Goal: Transaction & Acquisition: Book appointment/travel/reservation

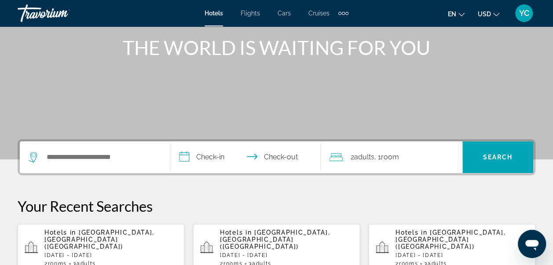
scroll to position [106, 0]
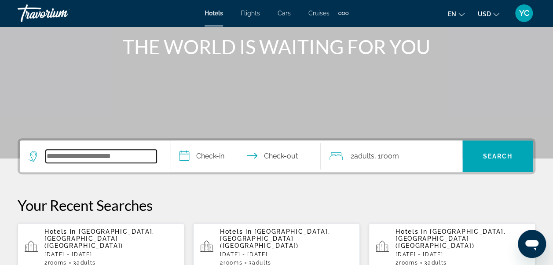
click at [53, 158] on input "Search widget" at bounding box center [101, 156] width 111 height 13
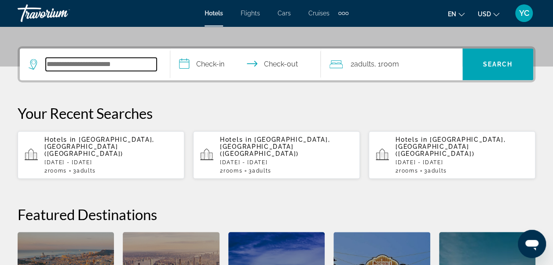
scroll to position [215, 0]
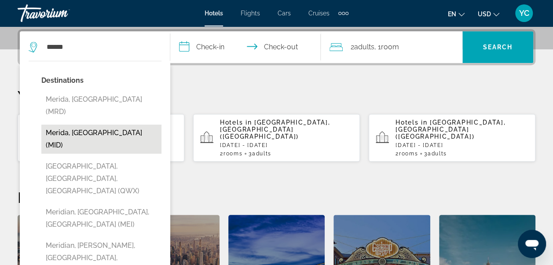
click at [77, 125] on button "Merida, [GEOGRAPHIC_DATA] (MID)" at bounding box center [101, 139] width 120 height 29
type input "**********"
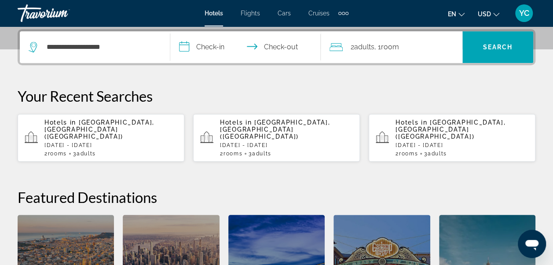
click at [218, 51] on input "**********" at bounding box center [247, 48] width 154 height 34
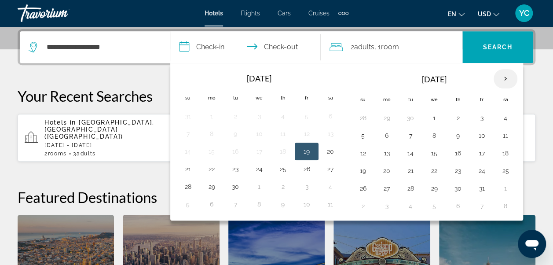
click at [504, 80] on th "Next month" at bounding box center [506, 78] width 24 height 19
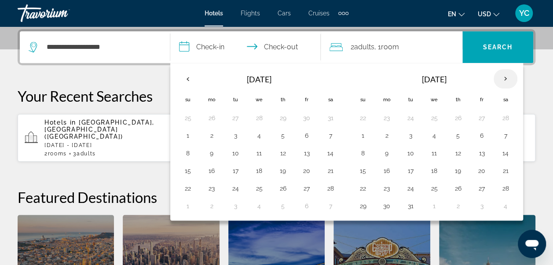
click at [504, 80] on th "Next month" at bounding box center [506, 78] width 24 height 19
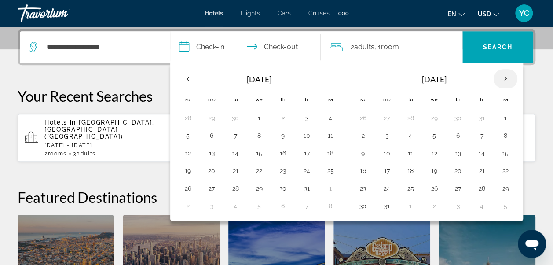
click at [504, 80] on th "Next month" at bounding box center [506, 78] width 24 height 19
click at [430, 136] on button "9" at bounding box center [434, 135] width 14 height 12
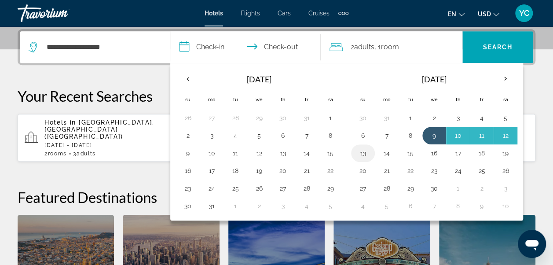
click at [363, 152] on button "13" at bounding box center [363, 153] width 14 height 12
type input "**********"
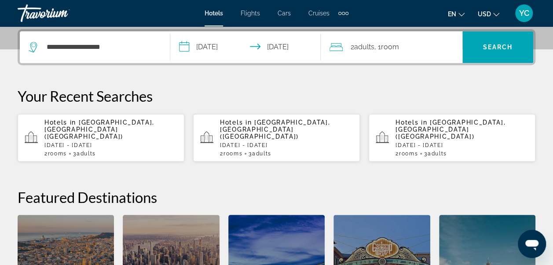
click at [431, 45] on div "2 Adult Adults , 1 Room rooms" at bounding box center [396, 47] width 133 height 12
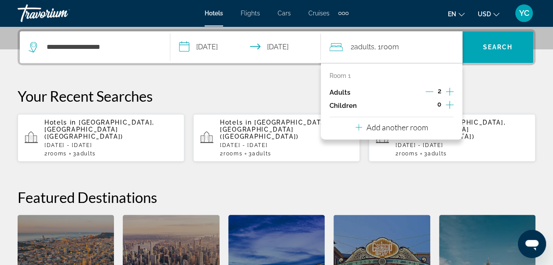
click at [451, 92] on icon "Increment adults" at bounding box center [450, 91] width 8 height 11
click at [418, 128] on p "Add another room" at bounding box center [398, 127] width 62 height 10
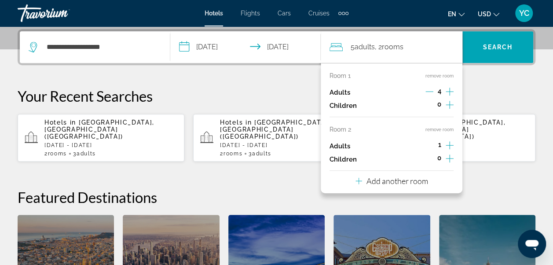
click at [449, 144] on icon "Increment adults" at bounding box center [450, 145] width 8 height 11
click at [431, 181] on div "Room 1 remove room Adults 4 Children 0 Room 2 remove room Adults 2 Children 0 A…" at bounding box center [392, 128] width 142 height 130
click at [367, 181] on p "Add another room" at bounding box center [398, 181] width 62 height 10
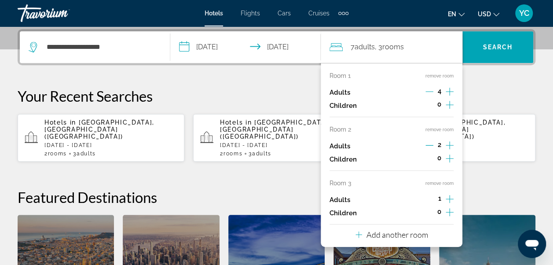
click at [449, 199] on icon "Increment adults" at bounding box center [450, 199] width 8 height 11
click at [404, 236] on p "Add another room" at bounding box center [398, 235] width 62 height 10
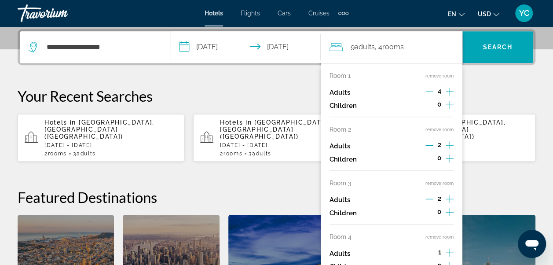
click at [452, 252] on icon "Increment adults" at bounding box center [450, 252] width 8 height 11
click at [478, 163] on div "**********" at bounding box center [276, 187] width 553 height 316
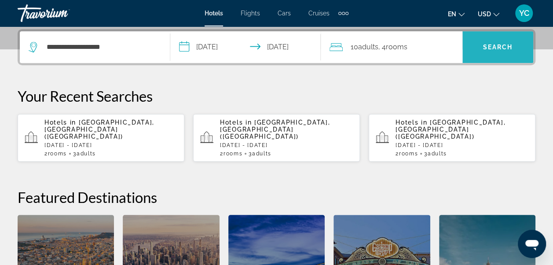
click at [489, 41] on span "Search widget" at bounding box center [498, 47] width 71 height 21
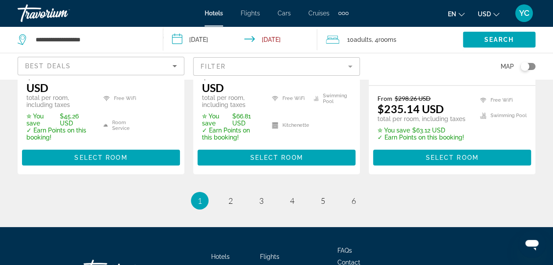
scroll to position [1338, 0]
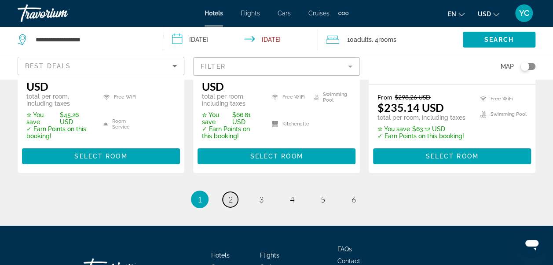
click at [232, 195] on span "2" at bounding box center [230, 200] width 4 height 10
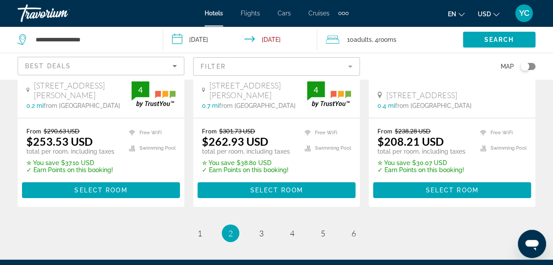
scroll to position [1308, 0]
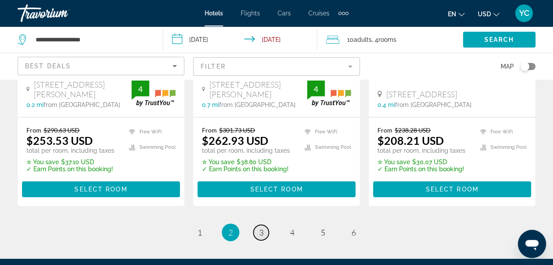
click at [265, 225] on link "page 3" at bounding box center [261, 232] width 15 height 15
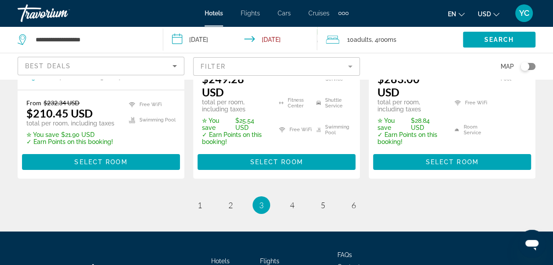
scroll to position [1390, 0]
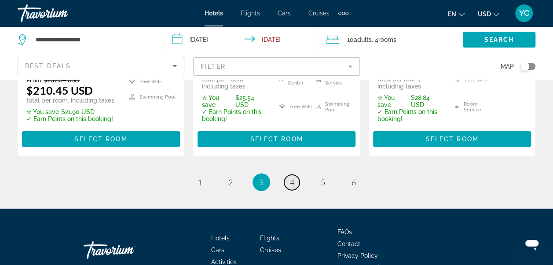
click at [291, 177] on span "4" at bounding box center [292, 182] width 4 height 10
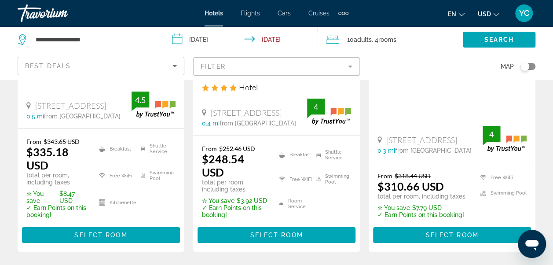
scroll to position [1332, 0]
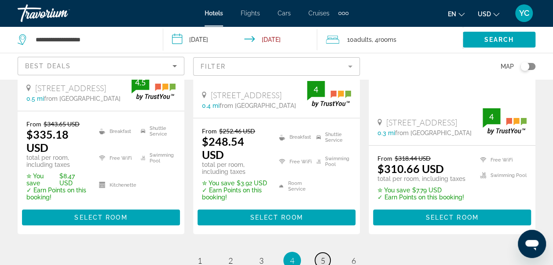
click at [322, 256] on span "5" at bounding box center [323, 261] width 4 height 10
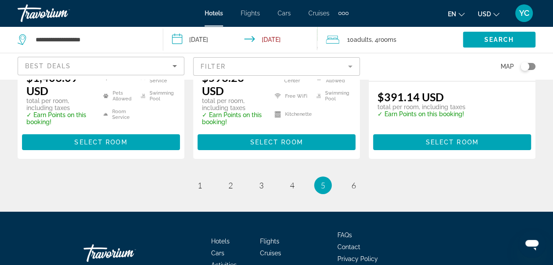
scroll to position [1381, 0]
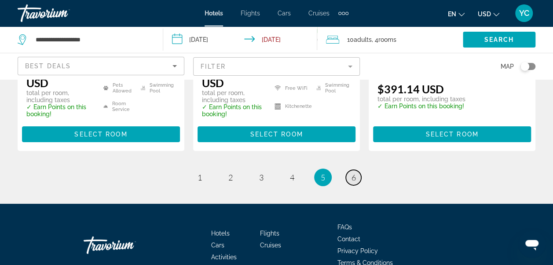
click at [354, 173] on span "6" at bounding box center [354, 178] width 4 height 10
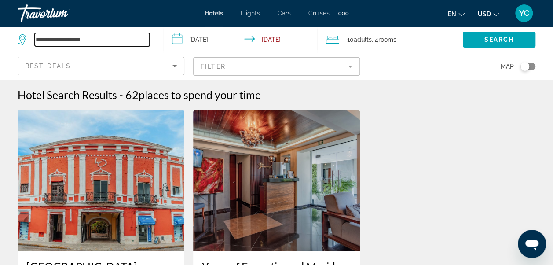
click at [126, 40] on input "**********" at bounding box center [92, 39] width 115 height 13
type input "*"
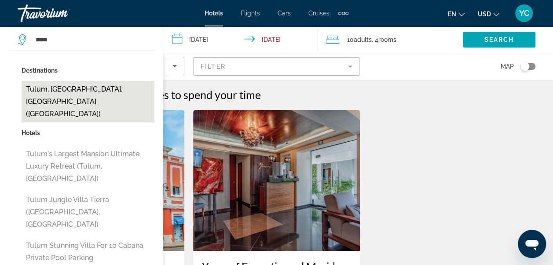
click at [45, 92] on button "Tulum, [GEOGRAPHIC_DATA], [GEOGRAPHIC_DATA] ([GEOGRAPHIC_DATA])" at bounding box center [88, 101] width 133 height 41
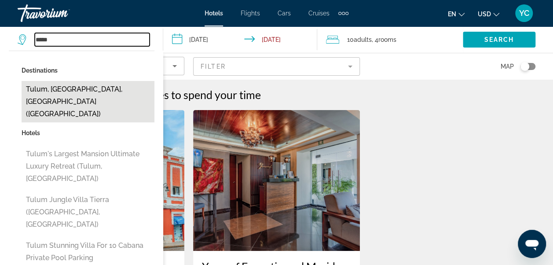
type input "**********"
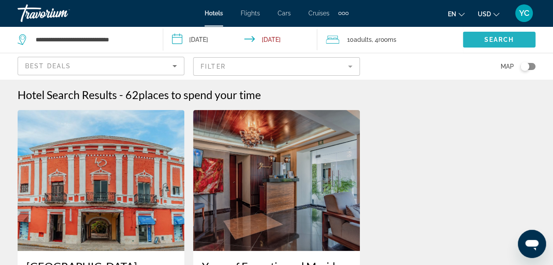
click at [495, 37] on span "Search" at bounding box center [500, 39] width 30 height 7
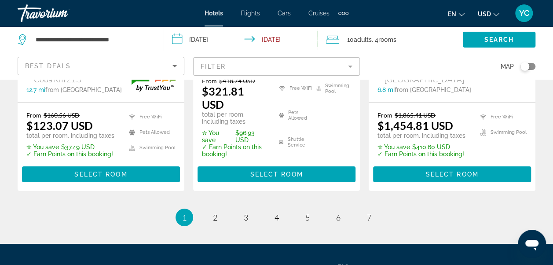
scroll to position [1439, 0]
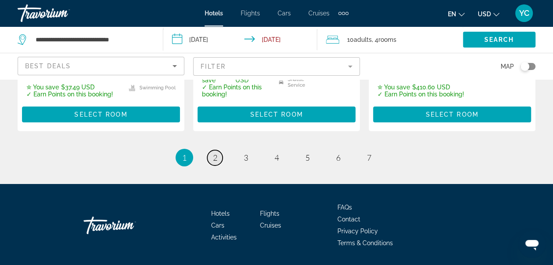
click at [217, 153] on span "2" at bounding box center [215, 158] width 4 height 10
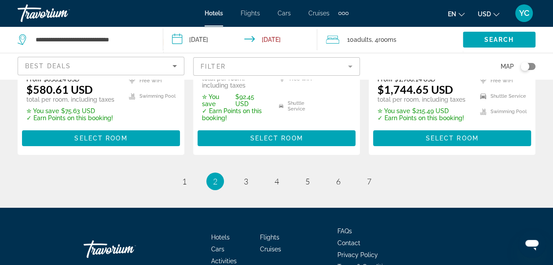
scroll to position [1443, 0]
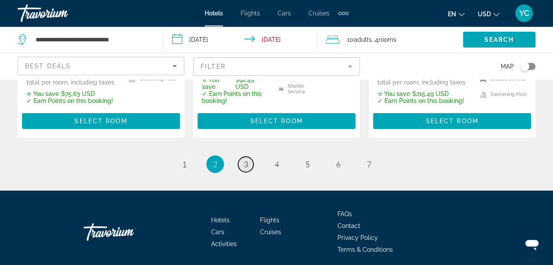
click at [250, 157] on link "page 3" at bounding box center [245, 164] width 15 height 15
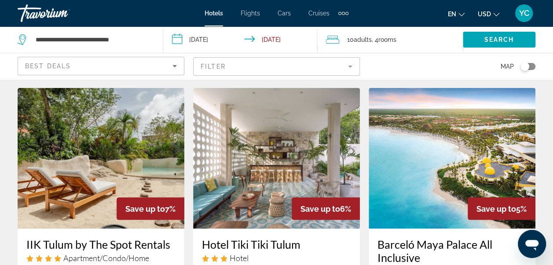
scroll to position [757, 0]
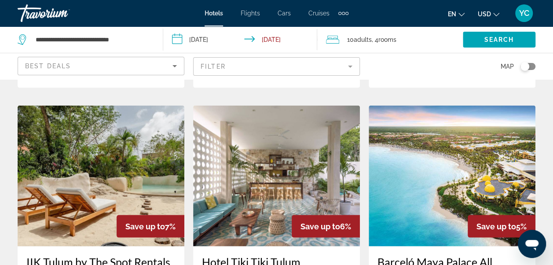
click at [391, 44] on span ", 4 Room rooms" at bounding box center [384, 39] width 25 height 12
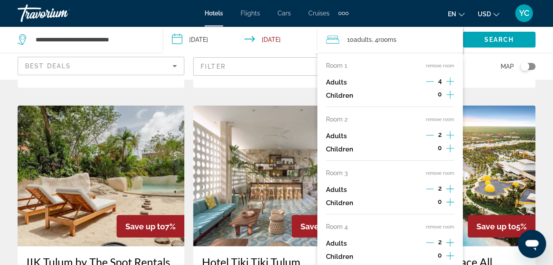
click at [429, 81] on icon "Decrement adults" at bounding box center [430, 81] width 8 height 0
click at [438, 225] on button "remove room" at bounding box center [440, 227] width 28 height 6
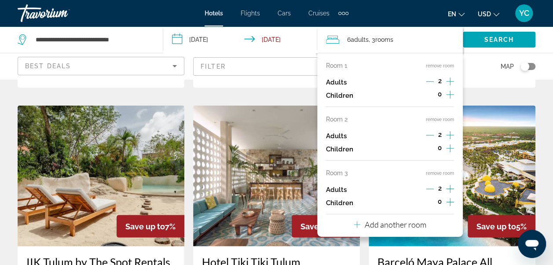
click at [451, 173] on button "remove room" at bounding box center [440, 173] width 28 height 6
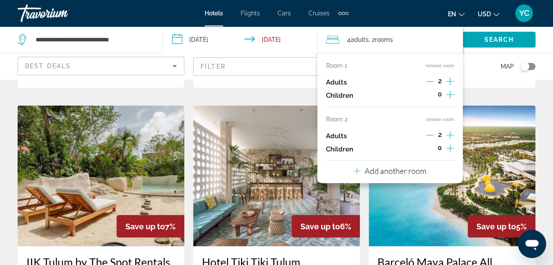
click at [452, 134] on icon "Increment adults" at bounding box center [450, 135] width 8 height 11
click at [429, 132] on icon "Decrement adults" at bounding box center [430, 135] width 8 height 8
click at [491, 69] on div "Map" at bounding box center [452, 66] width 167 height 26
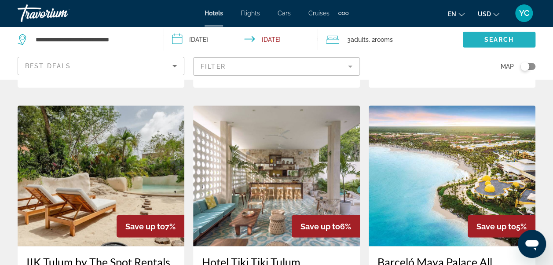
click at [496, 39] on span "Search" at bounding box center [500, 39] width 30 height 7
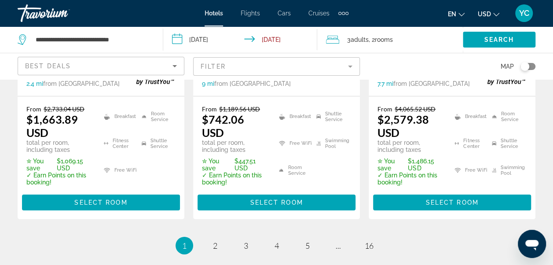
scroll to position [1437, 0]
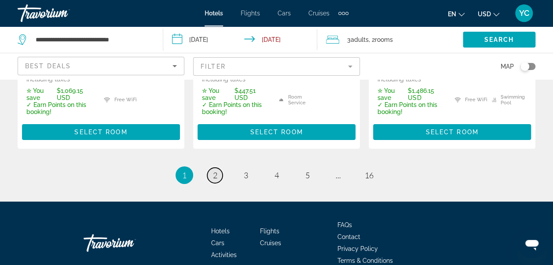
click at [217, 170] on span "2" at bounding box center [215, 175] width 4 height 10
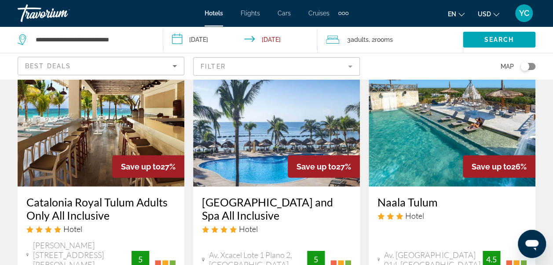
scroll to position [1179, 0]
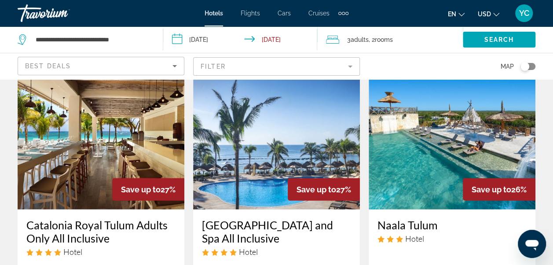
click at [322, 224] on div "[GEOGRAPHIC_DATA] and Spa All Inclusive Hotel" at bounding box center [276, 240] width 149 height 45
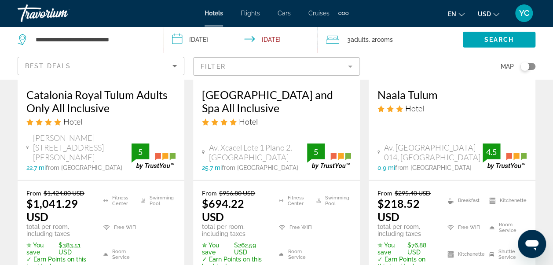
scroll to position [1326, 0]
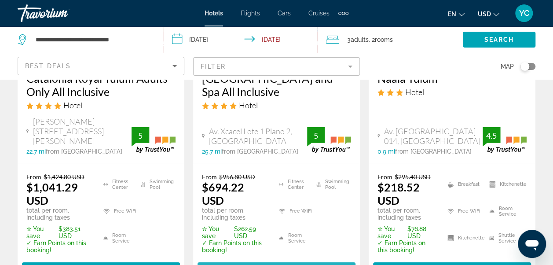
click at [252, 265] on span "Select Room" at bounding box center [276, 270] width 53 height 7
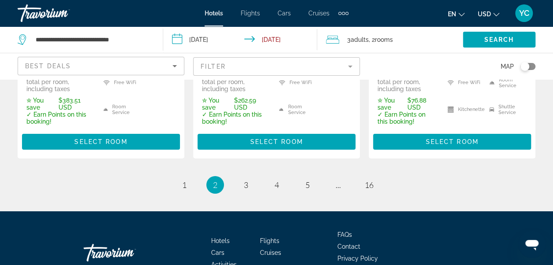
scroll to position [1466, 0]
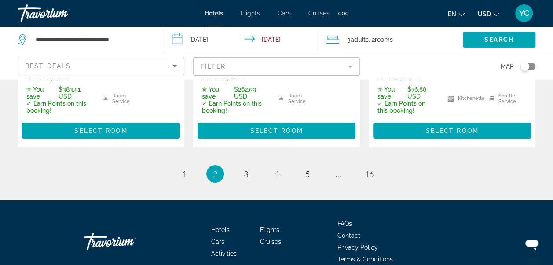
click at [254, 165] on li "page 3" at bounding box center [246, 174] width 18 height 18
click at [249, 166] on link "page 3" at bounding box center [245, 173] width 15 height 15
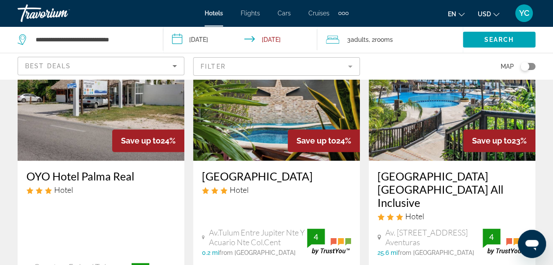
scroll to position [475, 0]
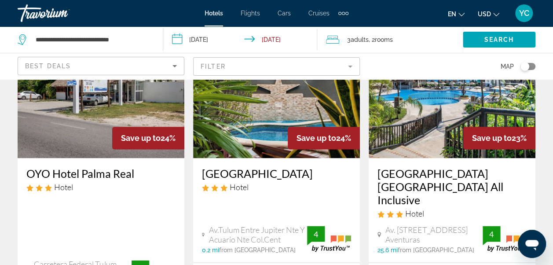
click at [412, 133] on img "Main content" at bounding box center [452, 87] width 167 height 141
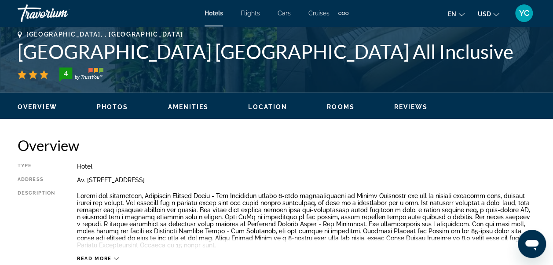
scroll to position [335, 0]
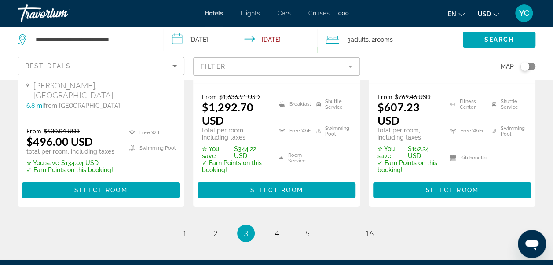
scroll to position [1402, 0]
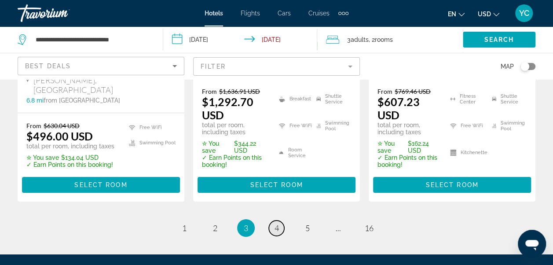
click at [282, 221] on link "page 4" at bounding box center [276, 228] width 15 height 15
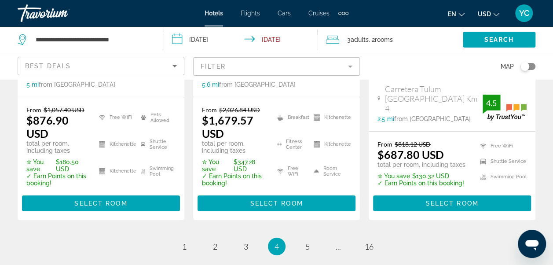
scroll to position [1390, 0]
click at [308, 242] on span "5" at bounding box center [308, 247] width 4 height 10
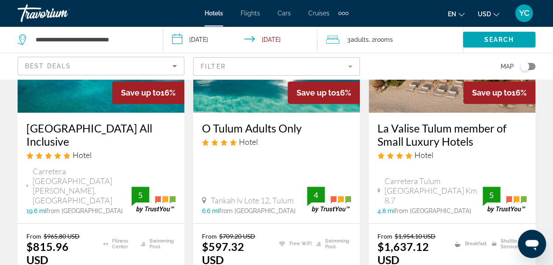
scroll to position [158, 0]
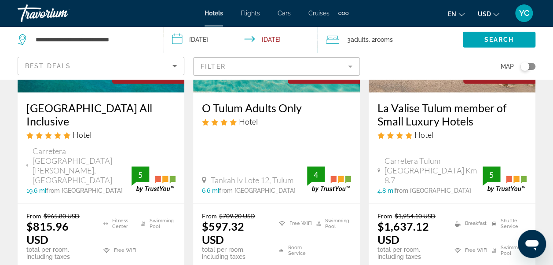
click at [93, 124] on h3 "[GEOGRAPHIC_DATA] All Inclusive" at bounding box center [100, 114] width 149 height 26
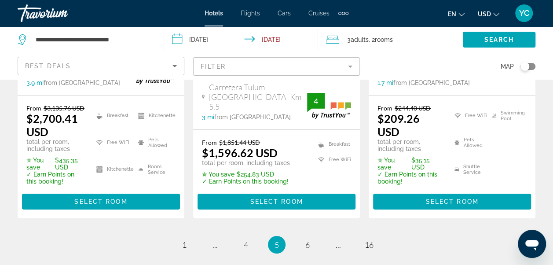
scroll to position [1420, 0]
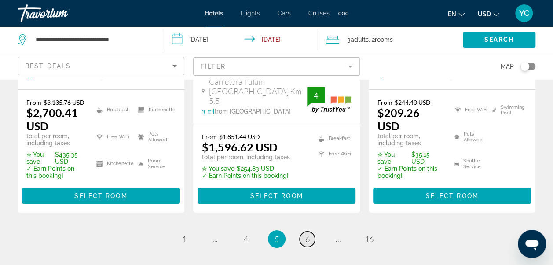
click at [307, 234] on span "6" at bounding box center [308, 239] width 4 height 10
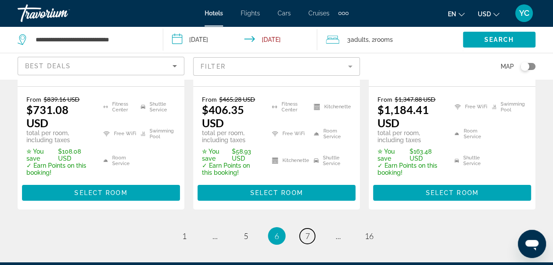
scroll to position [1414, 0]
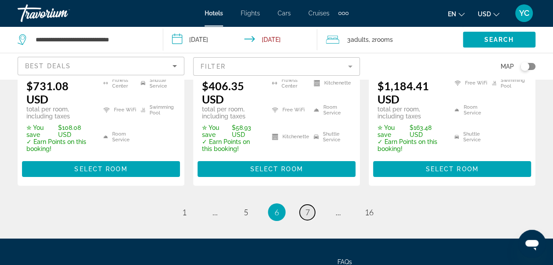
click at [309, 207] on span "7" at bounding box center [308, 212] width 4 height 10
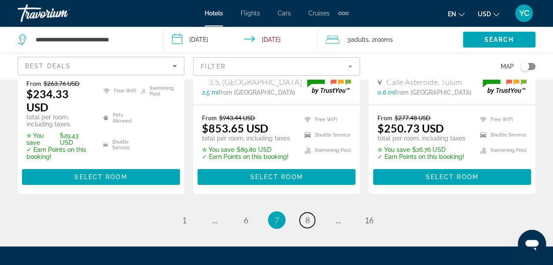
scroll to position [1378, 0]
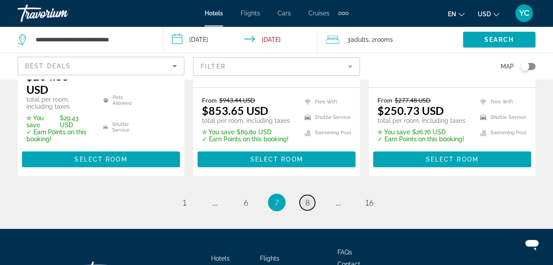
click at [309, 198] on span "8" at bounding box center [308, 203] width 4 height 10
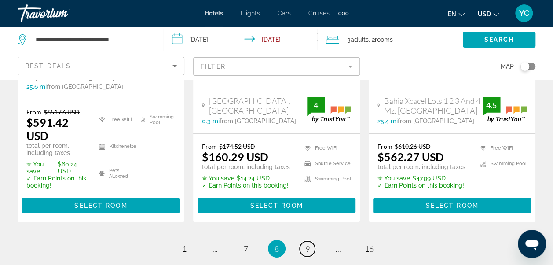
scroll to position [1396, 0]
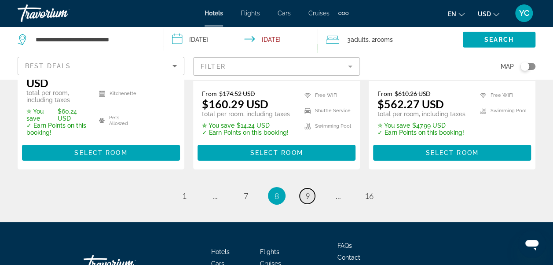
click at [311, 188] on link "page 9" at bounding box center [307, 195] width 15 height 15
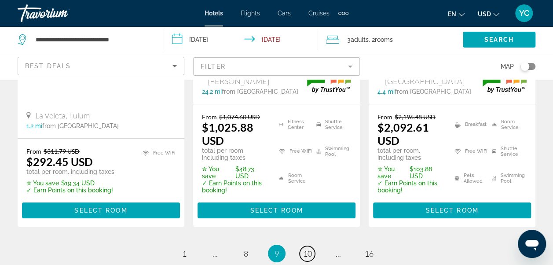
scroll to position [1437, 0]
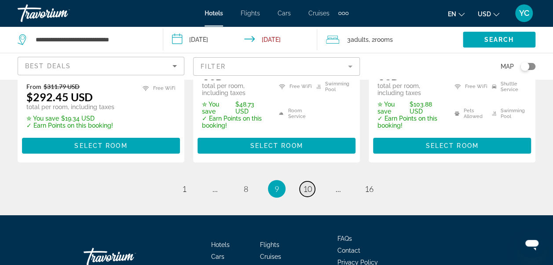
click at [306, 184] on span "10" at bounding box center [307, 189] width 9 height 10
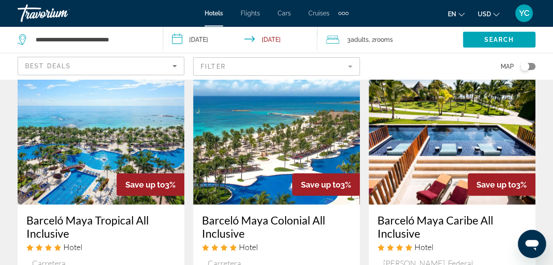
scroll to position [1144, 0]
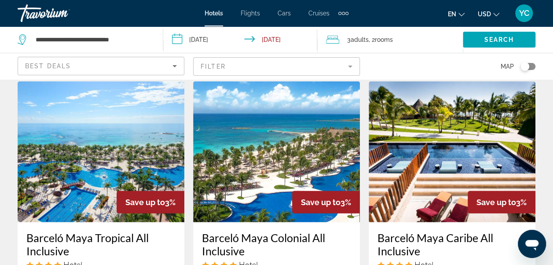
click at [120, 207] on img "Main content" at bounding box center [101, 151] width 167 height 141
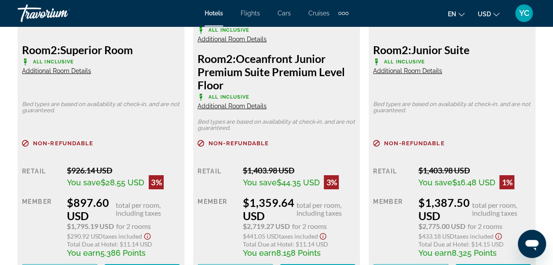
scroll to position [1520, 0]
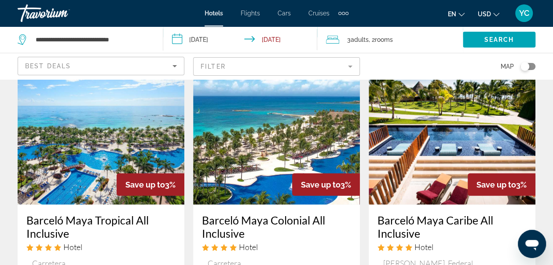
scroll to position [1144, 0]
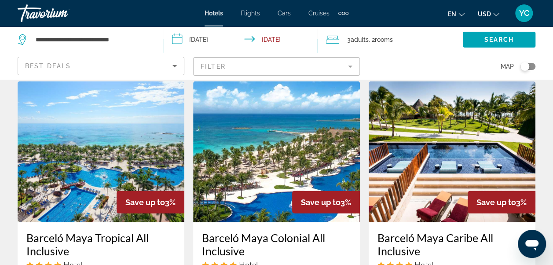
drag, startPoint x: 204, startPoint y: 66, endPoint x: 107, endPoint y: 1, distance: 116.7
click at [204, 66] on mat-form-field "Filter" at bounding box center [276, 66] width 167 height 18
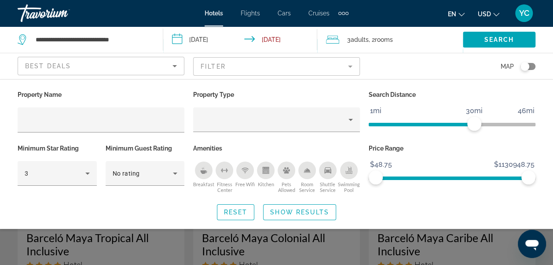
click at [119, 236] on div "Search widget" at bounding box center [276, 198] width 553 height 133
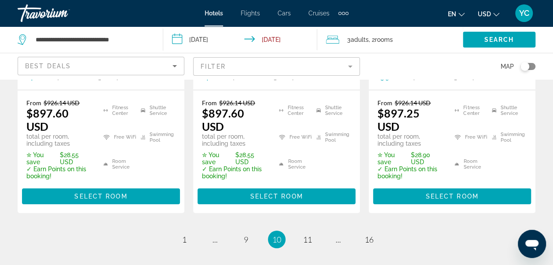
scroll to position [1414, 0]
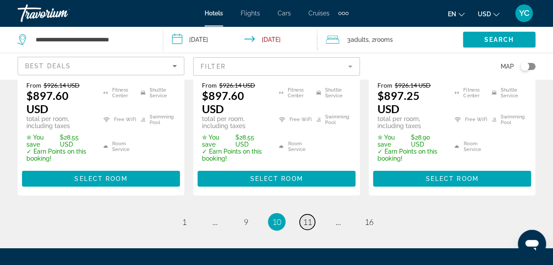
click at [307, 217] on span "11" at bounding box center [307, 222] width 9 height 10
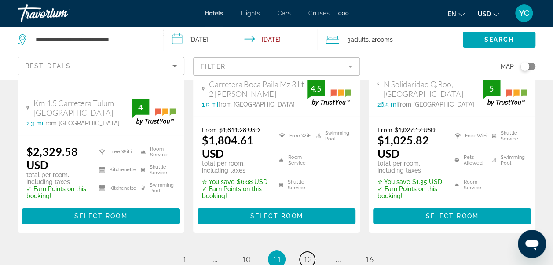
scroll to position [1422, 0]
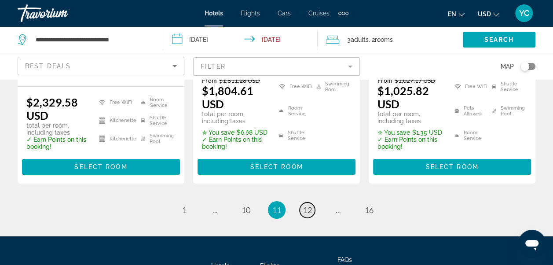
click at [310, 205] on span "12" at bounding box center [307, 210] width 9 height 10
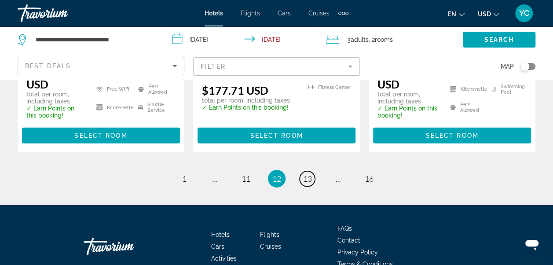
scroll to position [1297, 0]
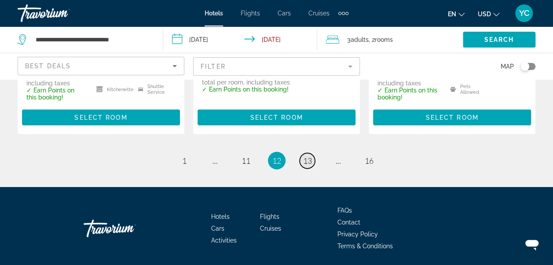
click at [306, 156] on span "13" at bounding box center [307, 161] width 9 height 10
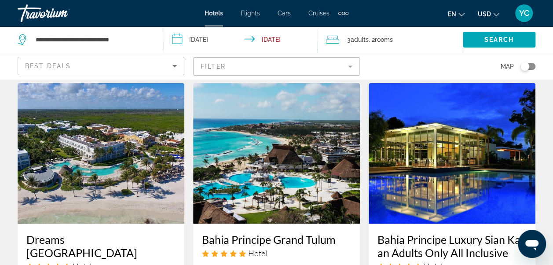
scroll to position [704, 0]
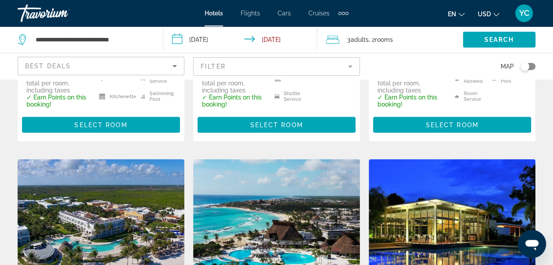
click at [492, 239] on img "Main content" at bounding box center [452, 229] width 167 height 141
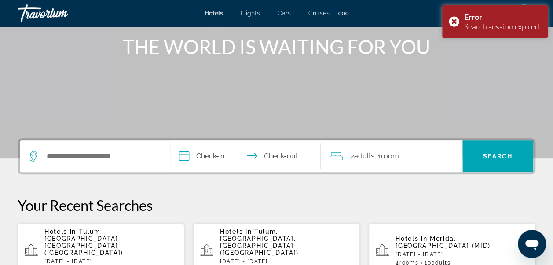
scroll to position [158, 0]
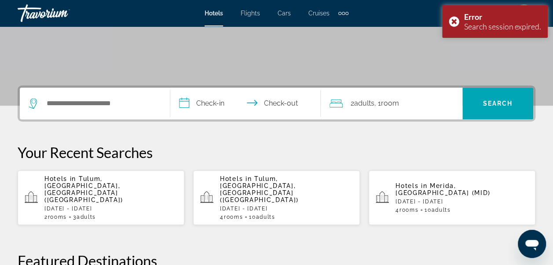
click at [114, 206] on p "[DATE] - [DATE]" at bounding box center [110, 209] width 133 height 6
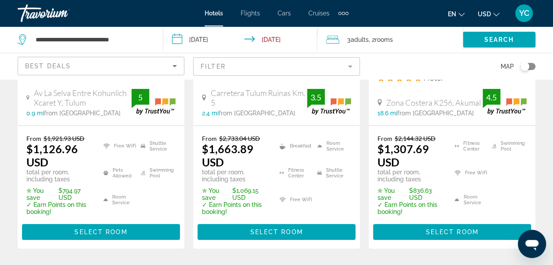
scroll to position [1372, 0]
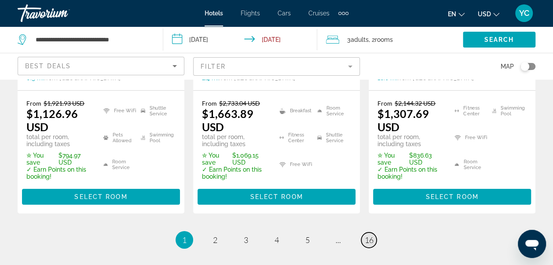
click at [370, 235] on span "16" at bounding box center [369, 240] width 9 height 10
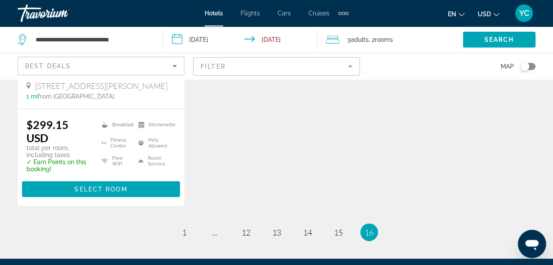
scroll to position [951, 0]
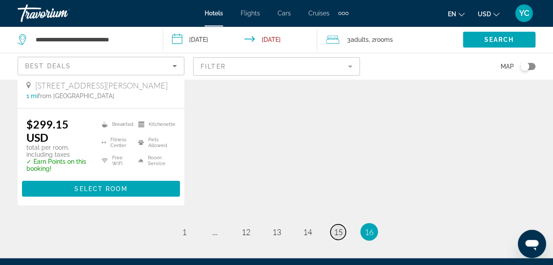
click at [339, 227] on span "15" at bounding box center [338, 232] width 9 height 10
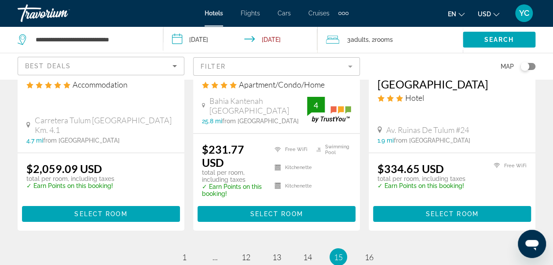
scroll to position [1279, 0]
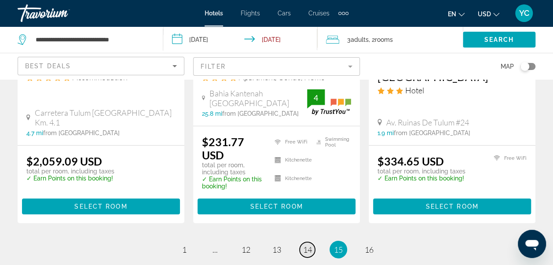
click at [308, 245] on span "14" at bounding box center [307, 250] width 9 height 10
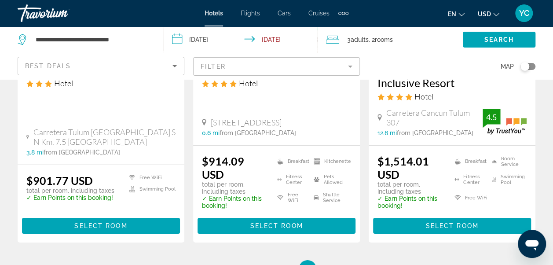
scroll to position [1302, 0]
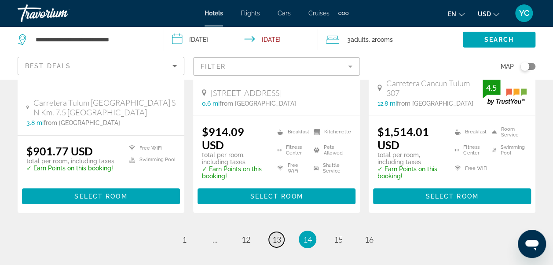
click at [279, 235] on span "13" at bounding box center [277, 240] width 9 height 10
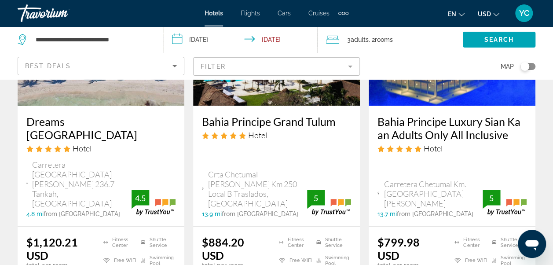
scroll to position [915, 0]
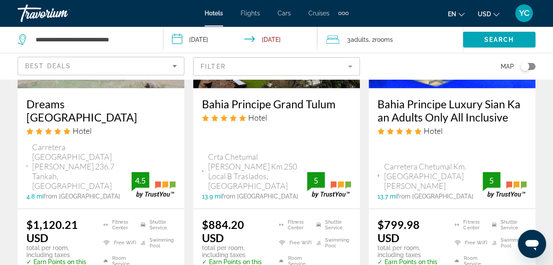
click at [510, 218] on ul "Fitness Center Free WiFi Room Service Shuttle Service Swimming Pool" at bounding box center [485, 245] width 83 height 55
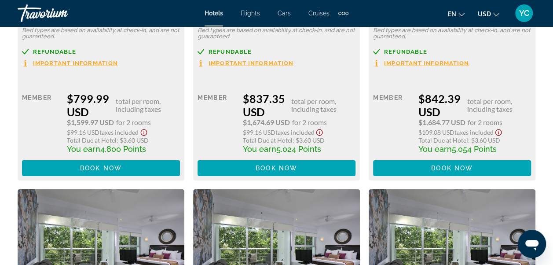
scroll to position [1561, 0]
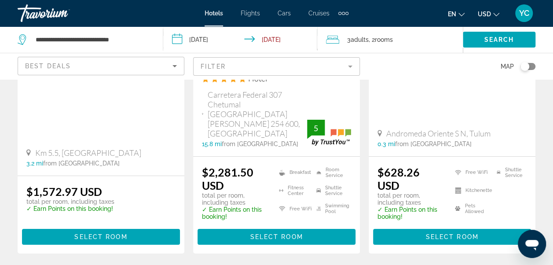
scroll to position [1361, 0]
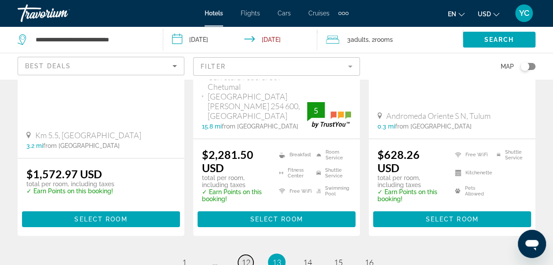
click at [247, 258] on span "12" at bounding box center [246, 263] width 9 height 10
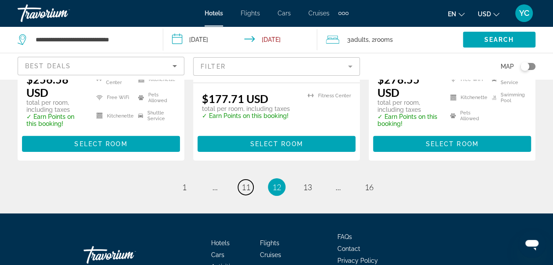
scroll to position [1329, 0]
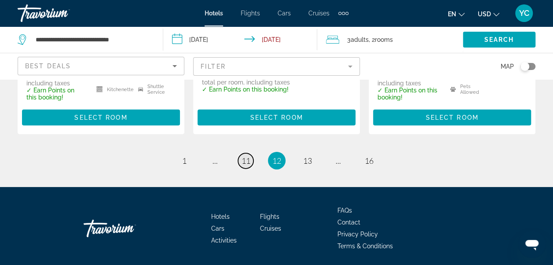
click at [248, 156] on span "11" at bounding box center [246, 161] width 9 height 10
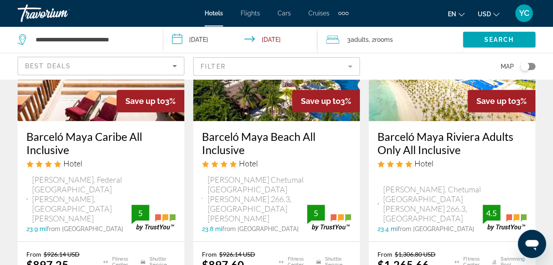
scroll to position [129, 0]
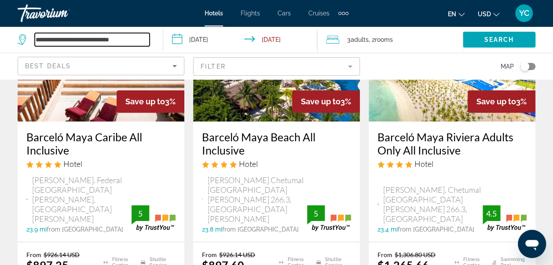
click at [141, 42] on input "**********" at bounding box center [92, 39] width 115 height 13
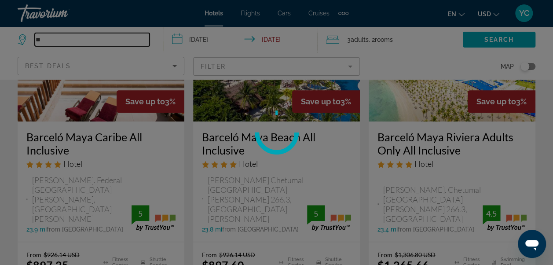
type input "*"
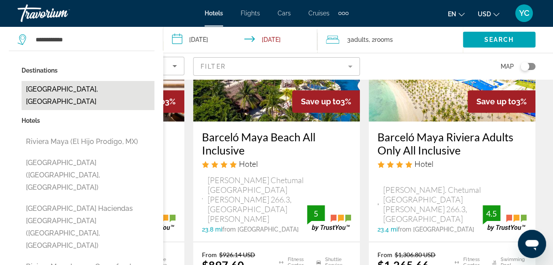
click at [99, 93] on button "[GEOGRAPHIC_DATA], [GEOGRAPHIC_DATA]" at bounding box center [88, 95] width 133 height 29
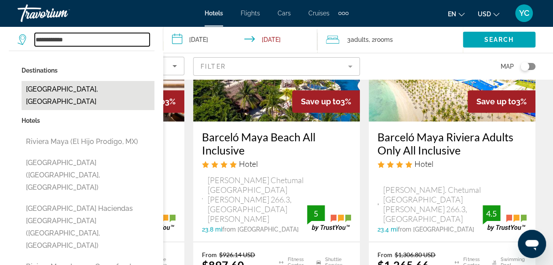
type input "**********"
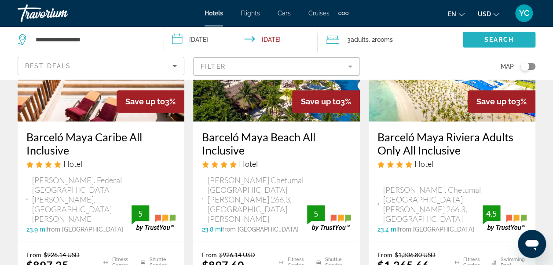
click at [475, 41] on span "Search widget" at bounding box center [499, 39] width 73 height 21
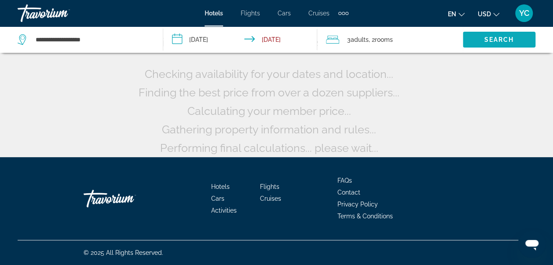
scroll to position [41, 0]
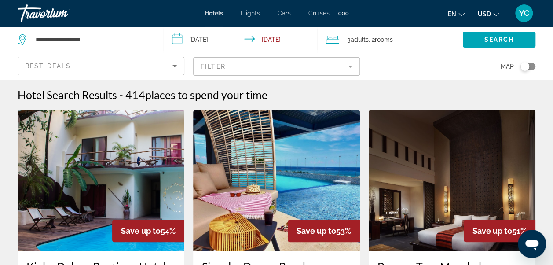
click at [202, 44] on input "**********" at bounding box center [242, 40] width 158 height 29
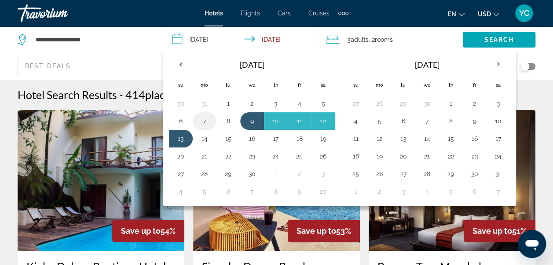
click at [203, 120] on button "7" at bounding box center [205, 121] width 14 height 12
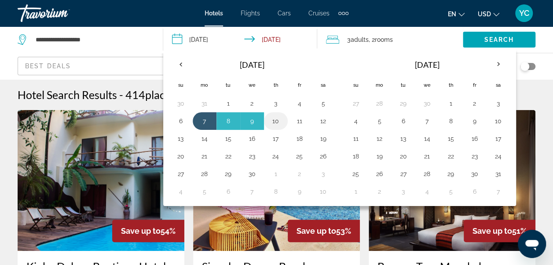
click at [276, 123] on button "10" at bounding box center [276, 121] width 14 height 12
type input "**********"
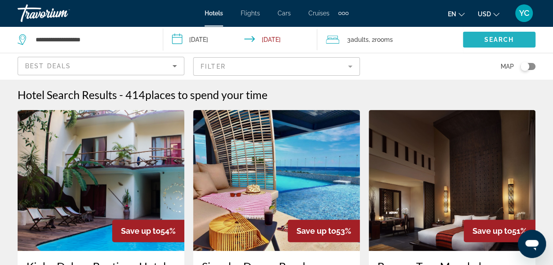
click at [516, 41] on span "Search widget" at bounding box center [499, 39] width 73 height 21
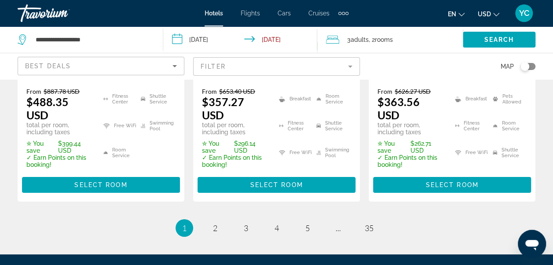
scroll to position [1441, 0]
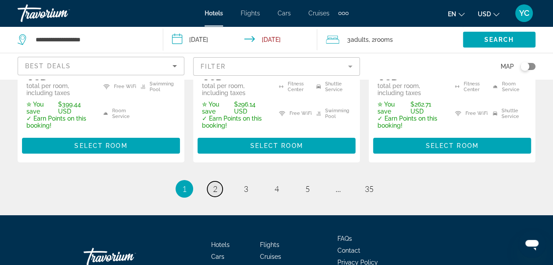
click at [214, 184] on span "2" at bounding box center [215, 189] width 4 height 10
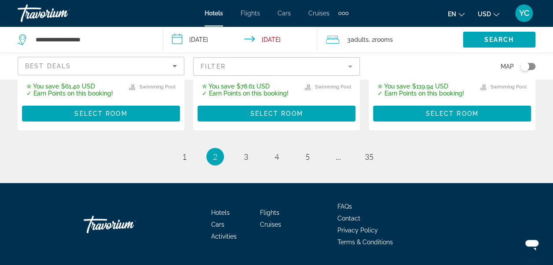
scroll to position [1413, 0]
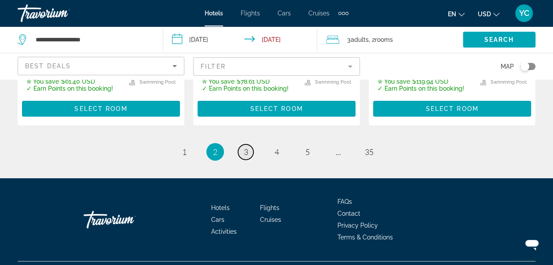
click at [248, 144] on link "page 3" at bounding box center [245, 151] width 15 height 15
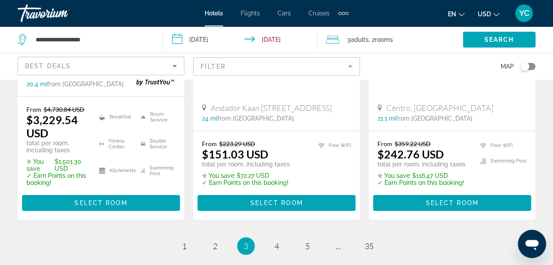
scroll to position [1443, 0]
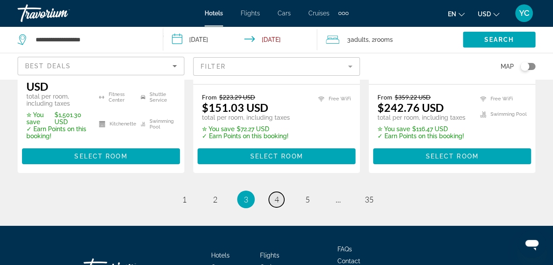
click at [280, 192] on link "page 4" at bounding box center [276, 199] width 15 height 15
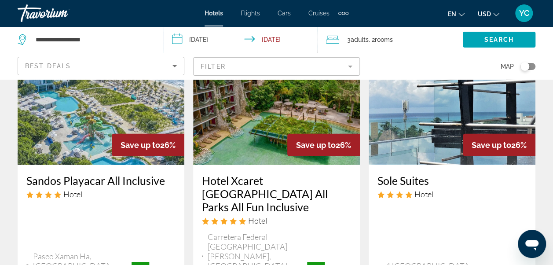
scroll to position [1285, 0]
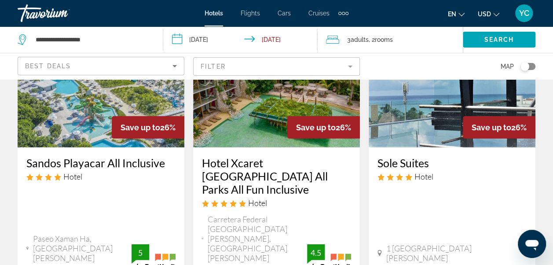
click at [93, 162] on div "Sandos Playacar All Inclusive Hotel [GEOGRAPHIC_DATA], [GEOGRAPHIC_DATA][PERSON…" at bounding box center [101, 213] width 167 height 133
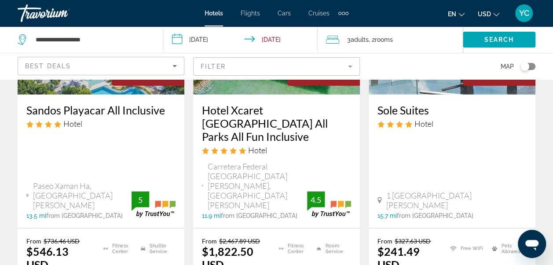
scroll to position [1355, 0]
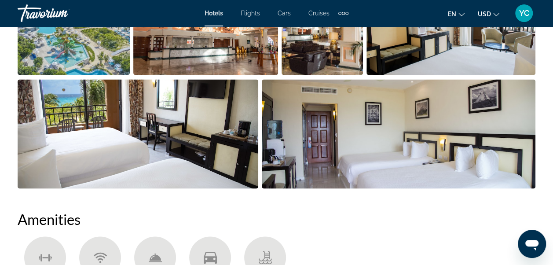
scroll to position [716, 0]
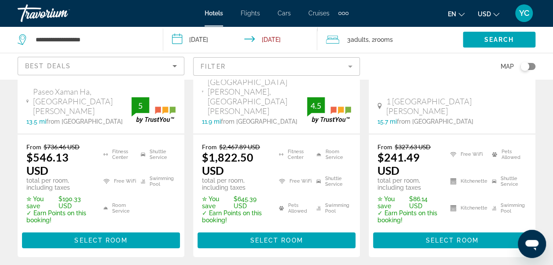
scroll to position [1443, 0]
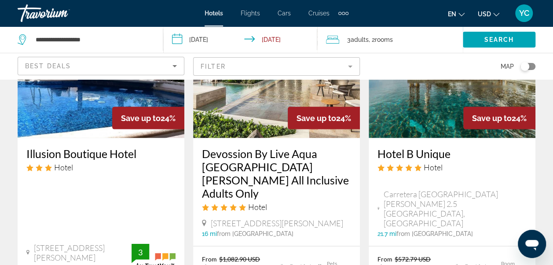
scroll to position [888, 0]
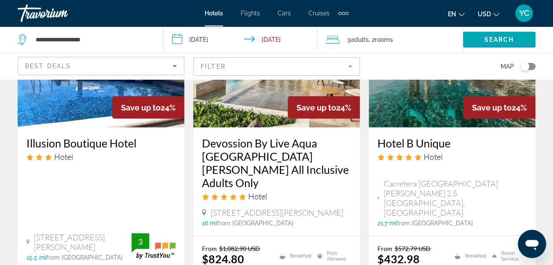
click at [325, 220] on div "16 mi from [GEOGRAPHIC_DATA] from hotel" at bounding box center [276, 223] width 149 height 7
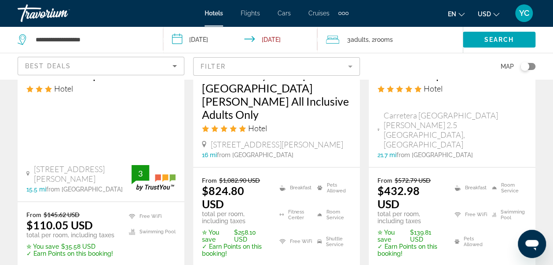
scroll to position [965, 0]
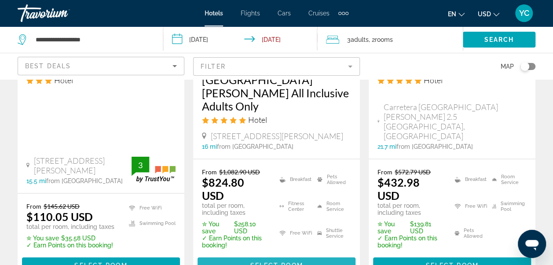
click at [337, 255] on span "Main content" at bounding box center [277, 265] width 158 height 21
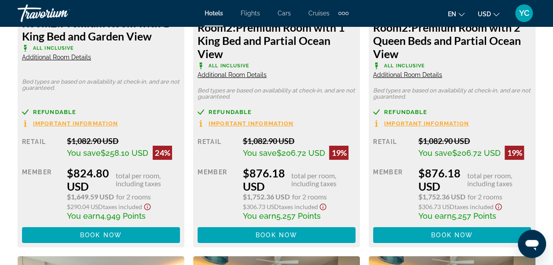
scroll to position [1573, 0]
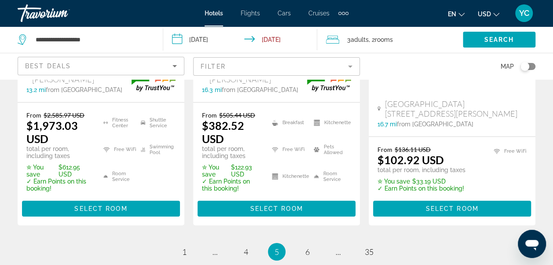
scroll to position [1419, 0]
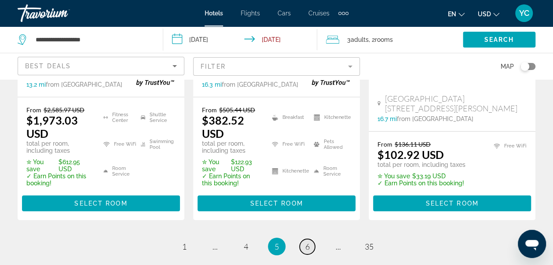
click at [309, 242] on span "6" at bounding box center [308, 247] width 4 height 10
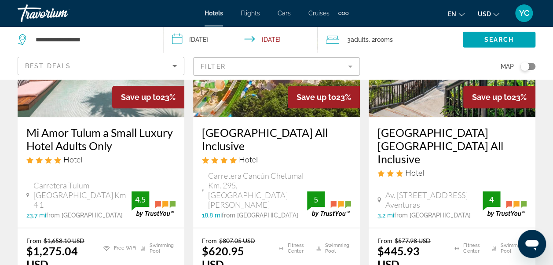
scroll to position [487, 0]
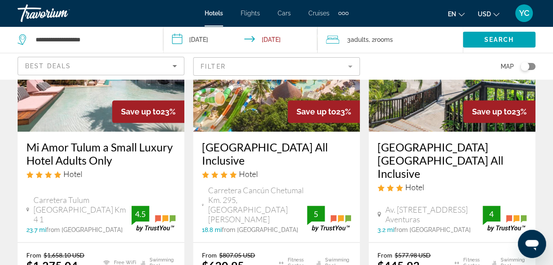
click at [332, 140] on h3 "[GEOGRAPHIC_DATA] All Inclusive" at bounding box center [276, 153] width 149 height 26
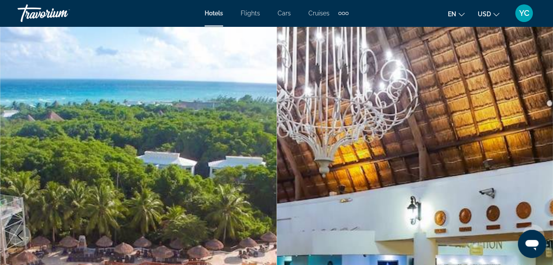
click at [553, 258] on img "Main content" at bounding box center [415, 235] width 277 height 418
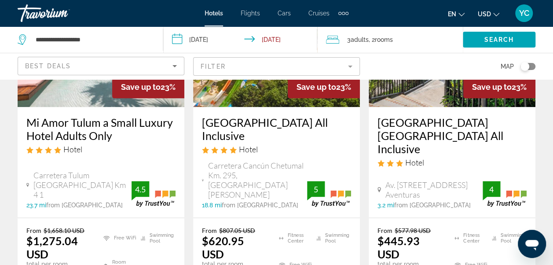
scroll to position [516, 0]
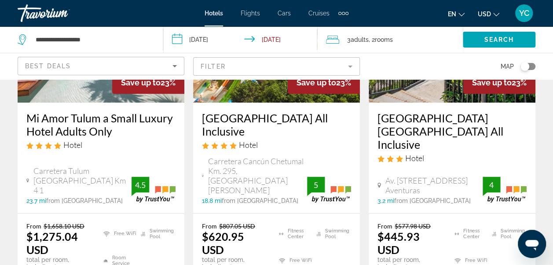
click at [487, 111] on div "[GEOGRAPHIC_DATA] [GEOGRAPHIC_DATA] All Inclusive Hotel" at bounding box center [452, 140] width 149 height 58
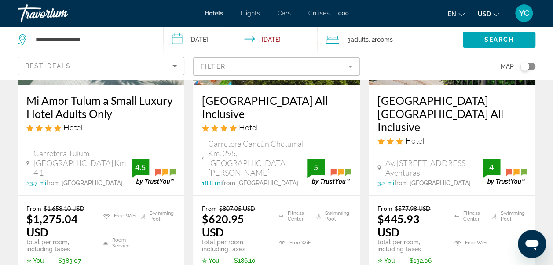
scroll to position [551, 0]
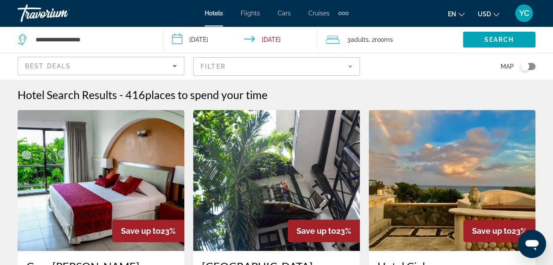
click at [379, 36] on span "rooms" at bounding box center [384, 39] width 18 height 7
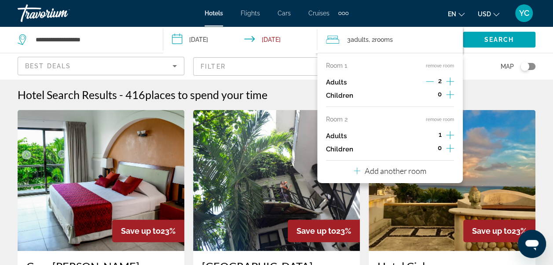
click at [450, 137] on icon "Increment adults" at bounding box center [450, 135] width 8 height 11
click at [414, 174] on p "Add another room" at bounding box center [396, 171] width 62 height 10
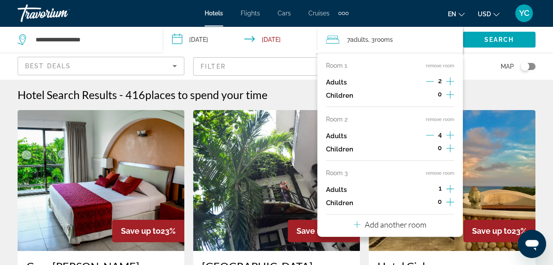
click at [451, 186] on icon "Increment adults" at bounding box center [450, 189] width 8 height 11
click at [401, 221] on p "Add another room" at bounding box center [396, 225] width 62 height 10
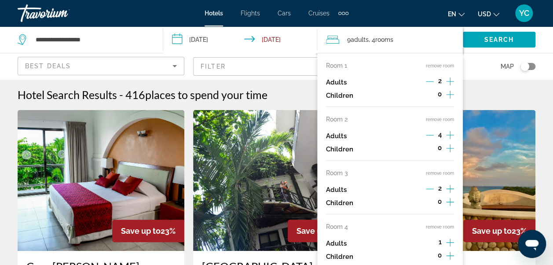
click at [450, 242] on icon "Increment adults" at bounding box center [450, 243] width 8 height 8
click at [498, 45] on span "Search widget" at bounding box center [499, 39] width 73 height 21
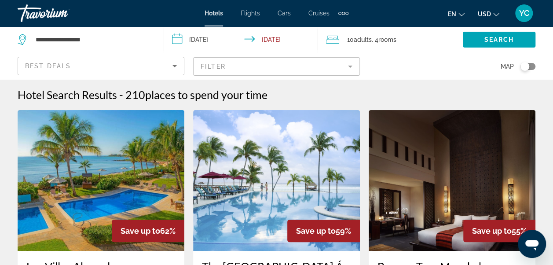
click at [182, 39] on input "**********" at bounding box center [242, 40] width 158 height 29
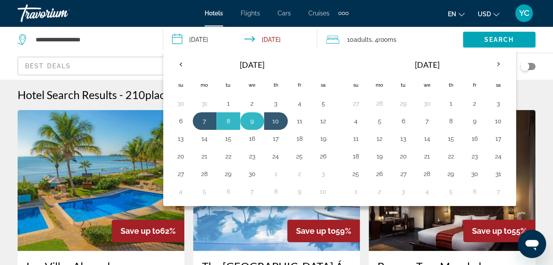
click at [251, 122] on button "9" at bounding box center [252, 121] width 14 height 12
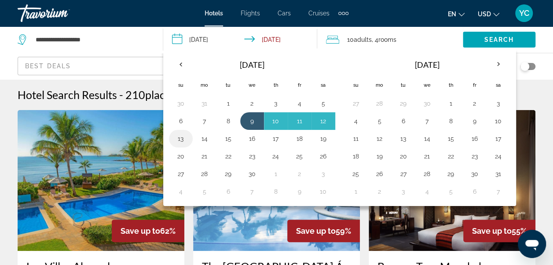
click at [184, 138] on button "13" at bounding box center [181, 139] width 14 height 12
type input "**********"
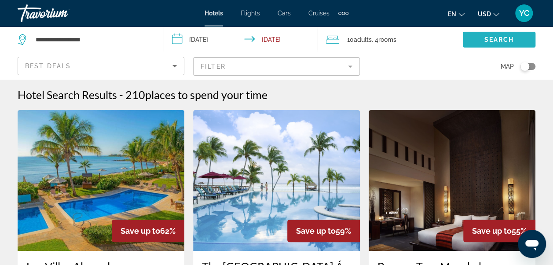
click at [486, 39] on span "Search" at bounding box center [500, 39] width 30 height 7
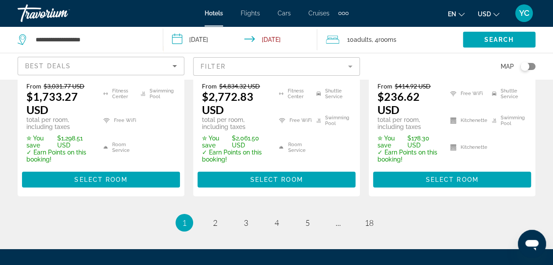
scroll to position [1469, 0]
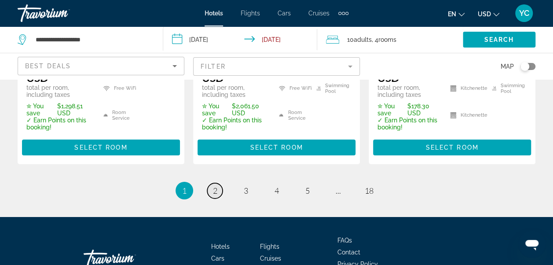
click at [216, 186] on span "2" at bounding box center [215, 191] width 4 height 10
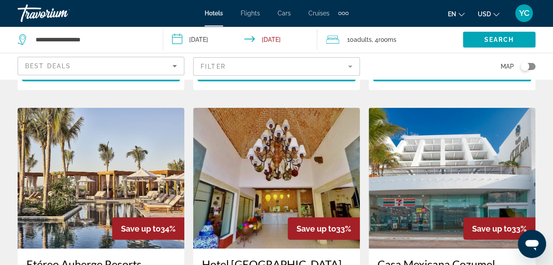
scroll to position [1185, 0]
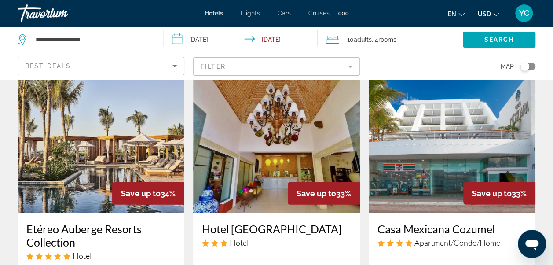
click at [352, 66] on mat-form-field "Filter" at bounding box center [276, 66] width 167 height 18
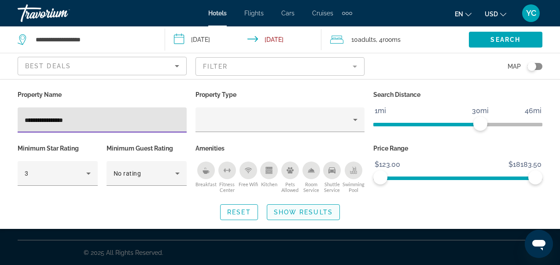
type input "**********"
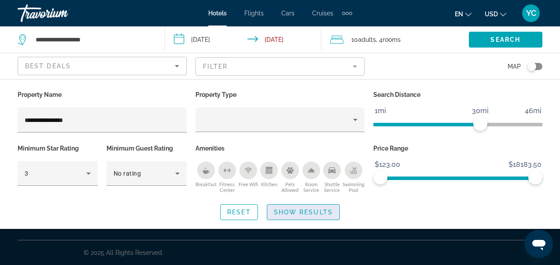
click at [282, 217] on span "Search widget" at bounding box center [303, 212] width 72 height 21
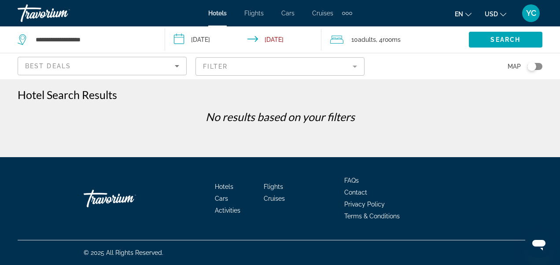
click at [356, 68] on mat-form-field "Filter" at bounding box center [279, 66] width 169 height 18
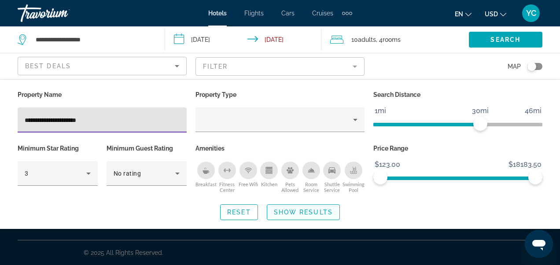
type input "**********"
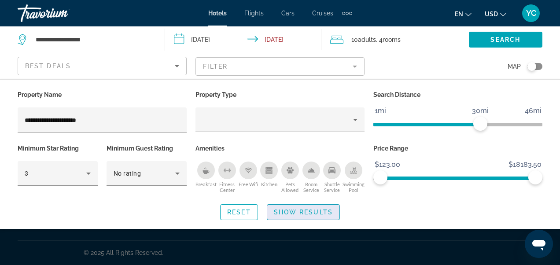
click at [290, 209] on span "Show Results" at bounding box center [303, 212] width 59 height 7
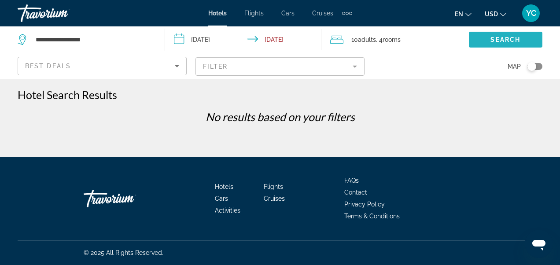
click at [493, 39] on span "Search" at bounding box center [505, 39] width 30 height 7
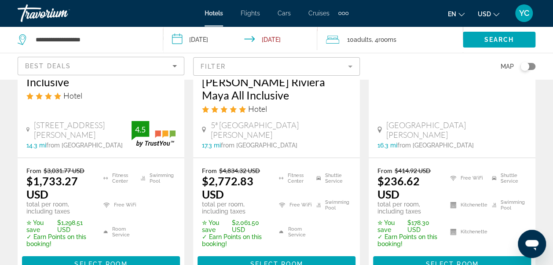
scroll to position [1355, 0]
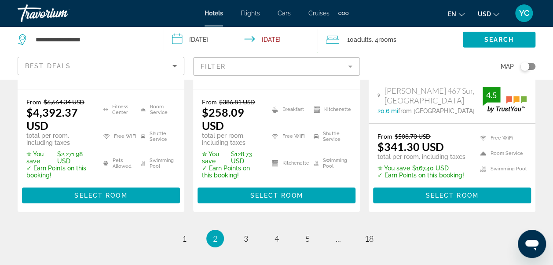
scroll to position [1438, 0]
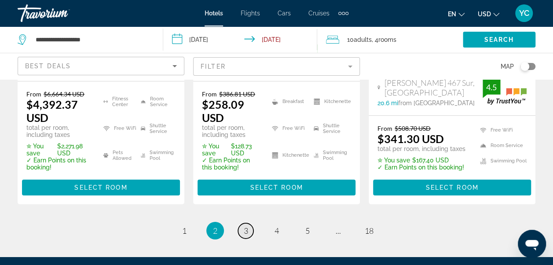
click at [242, 223] on link "page 3" at bounding box center [245, 230] width 15 height 15
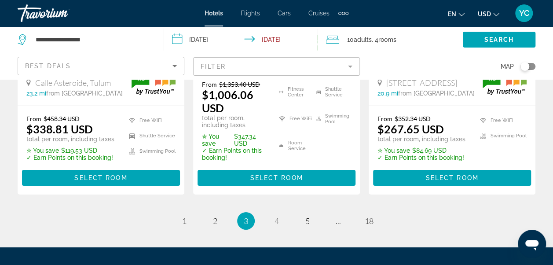
scroll to position [1422, 0]
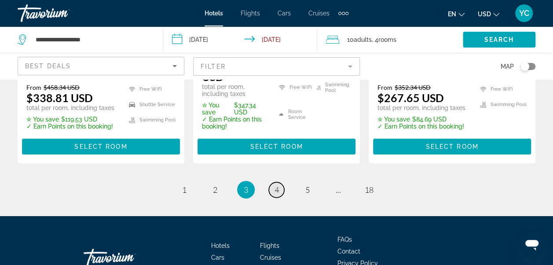
click at [277, 185] on span "4" at bounding box center [277, 190] width 4 height 10
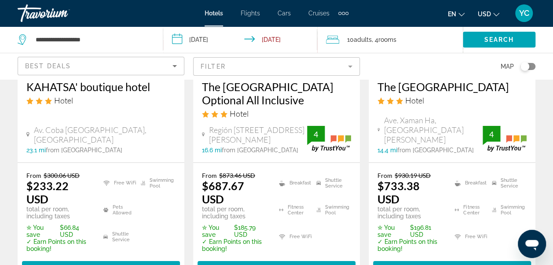
scroll to position [1344, 0]
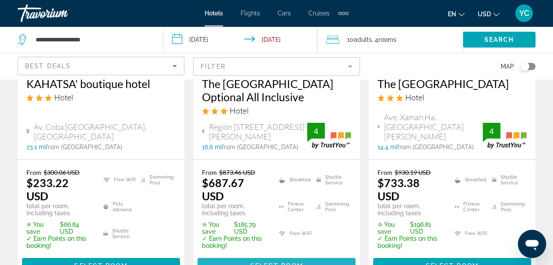
click at [309, 255] on span "Main content" at bounding box center [277, 265] width 158 height 21
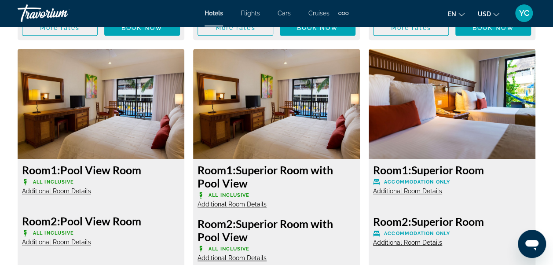
scroll to position [1854, 0]
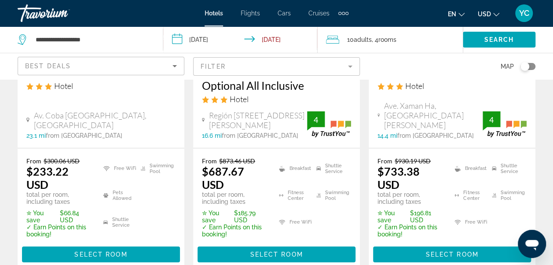
scroll to position [1408, 0]
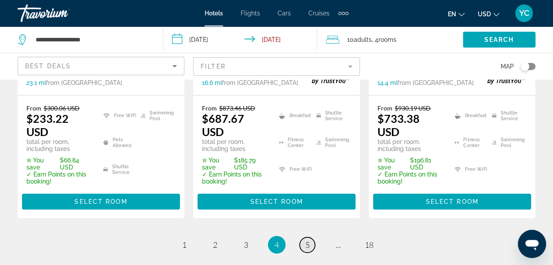
click at [309, 240] on span "5" at bounding box center [308, 245] width 4 height 10
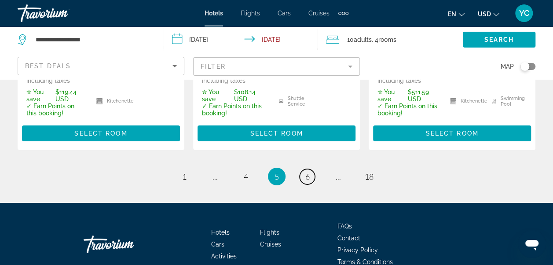
scroll to position [1499, 0]
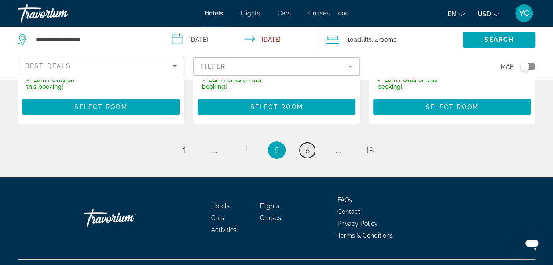
click at [307, 145] on span "6" at bounding box center [308, 150] width 4 height 10
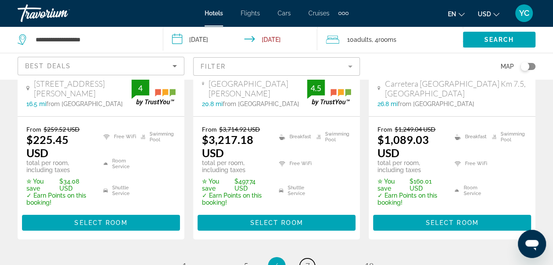
scroll to position [1448, 0]
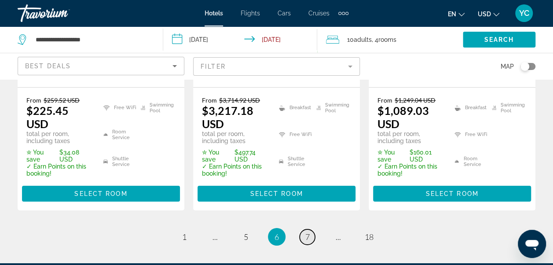
click at [308, 232] on span "7" at bounding box center [308, 237] width 4 height 10
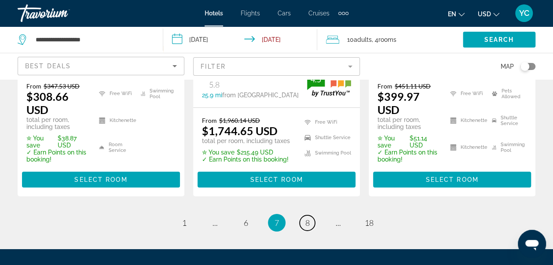
scroll to position [1443, 0]
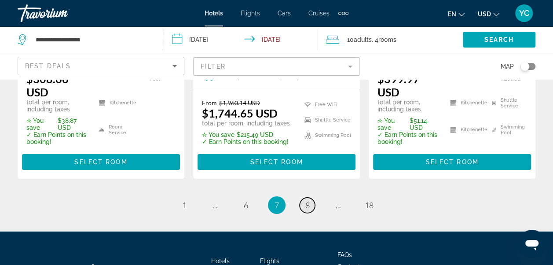
click at [311, 198] on link "page 8" at bounding box center [307, 205] width 15 height 15
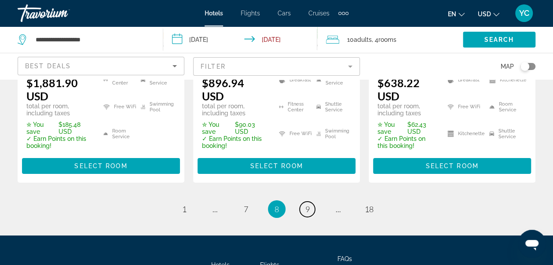
scroll to position [1448, 0]
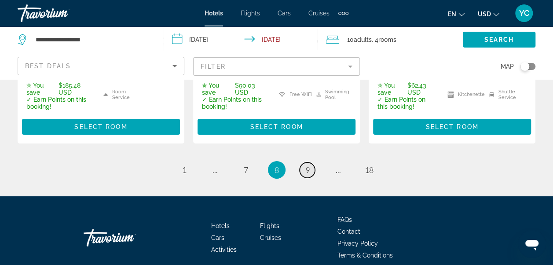
click at [307, 165] on span "9" at bounding box center [308, 170] width 4 height 10
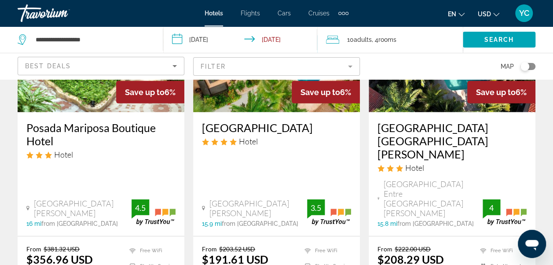
scroll to position [1349, 0]
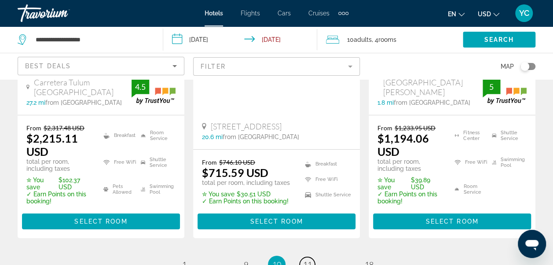
scroll to position [1426, 0]
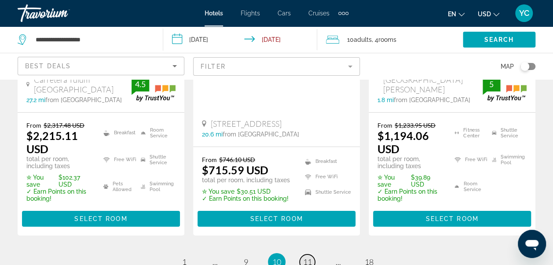
click at [309, 257] on span "11" at bounding box center [307, 262] width 9 height 10
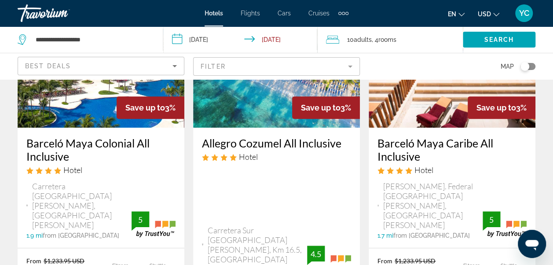
scroll to position [141, 0]
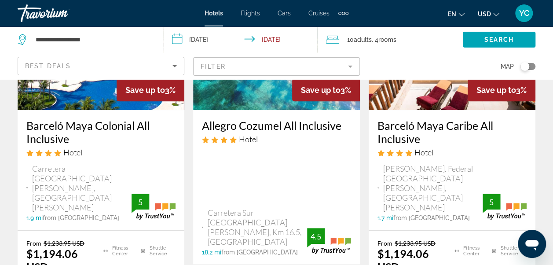
click at [213, 42] on input "**********" at bounding box center [242, 40] width 158 height 29
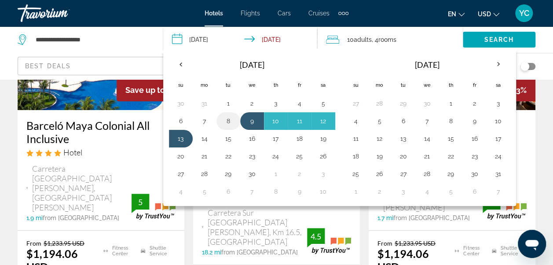
click at [228, 118] on button "8" at bounding box center [228, 121] width 14 height 12
click at [186, 134] on button "13" at bounding box center [181, 139] width 14 height 12
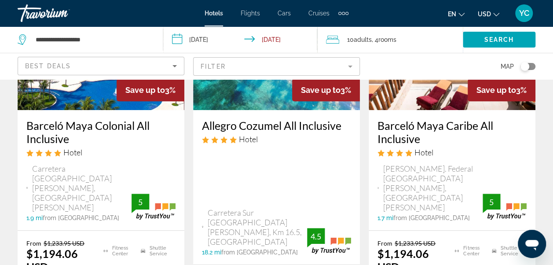
click at [202, 39] on input "**********" at bounding box center [242, 40] width 158 height 29
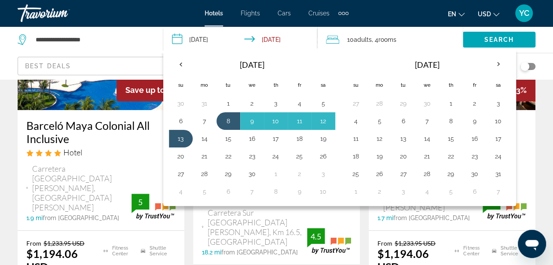
click at [202, 39] on input "**********" at bounding box center [242, 40] width 158 height 29
click at [335, 43] on icon "Travelers: 10 adults, 0 children" at bounding box center [332, 39] width 13 height 11
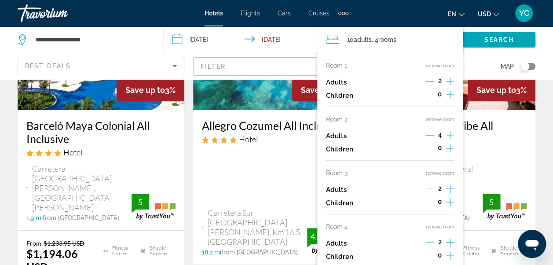
click at [449, 224] on button "remove room" at bounding box center [440, 227] width 28 height 6
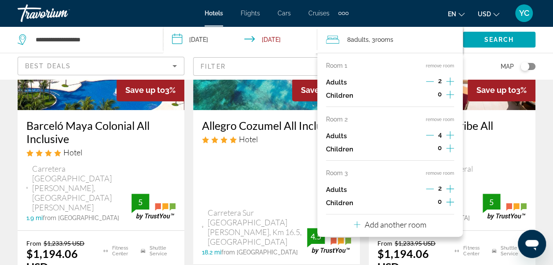
click at [449, 175] on button "remove room" at bounding box center [440, 173] width 28 height 6
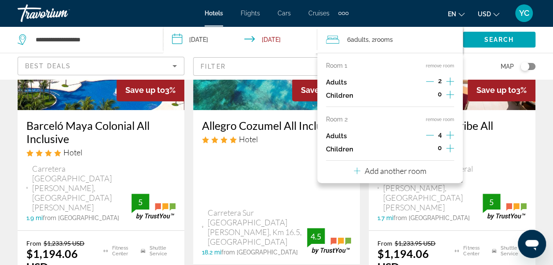
click at [428, 135] on icon "Decrement adults" at bounding box center [430, 135] width 8 height 0
click at [505, 41] on span "Search" at bounding box center [500, 39] width 30 height 7
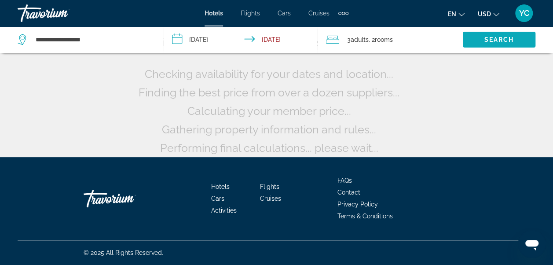
scroll to position [90, 0]
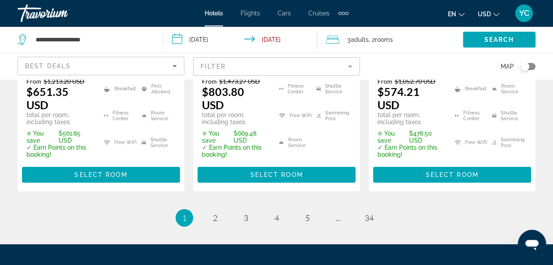
scroll to position [1448, 0]
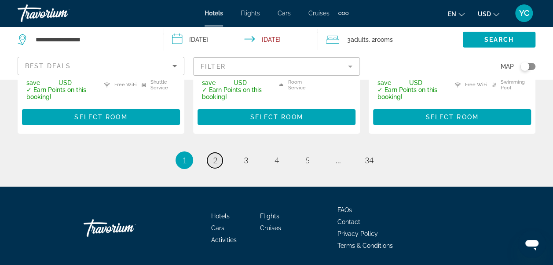
click at [214, 153] on link "page 2" at bounding box center [214, 160] width 15 height 15
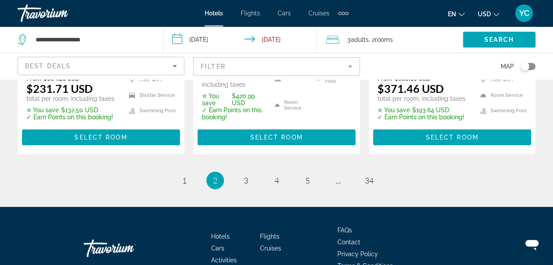
scroll to position [1432, 0]
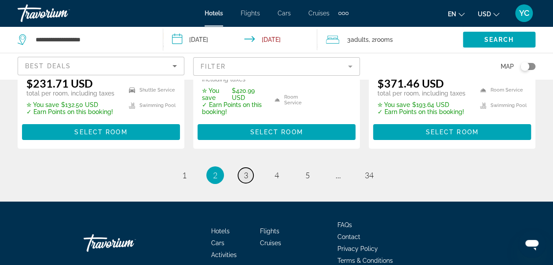
click at [247, 170] on span "3" at bounding box center [246, 175] width 4 height 10
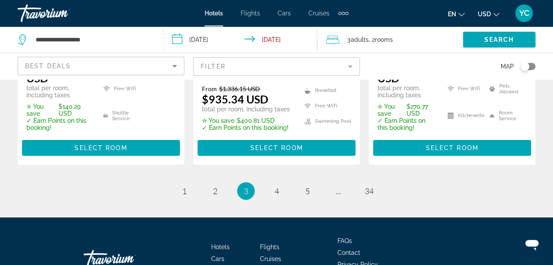
scroll to position [1426, 0]
click at [277, 186] on span "4" at bounding box center [277, 191] width 4 height 10
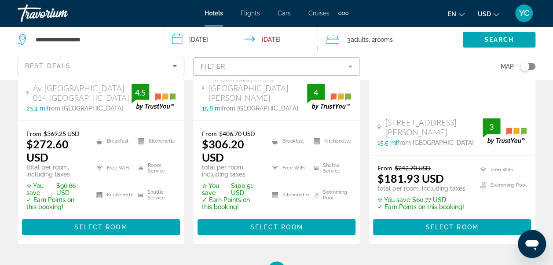
scroll to position [1426, 0]
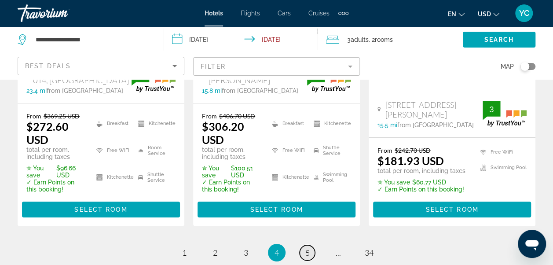
click at [310, 245] on link "page 5" at bounding box center [307, 252] width 15 height 15
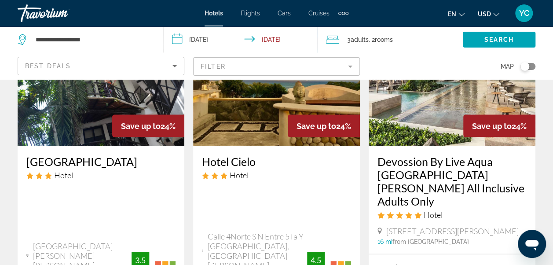
scroll to position [892, 0]
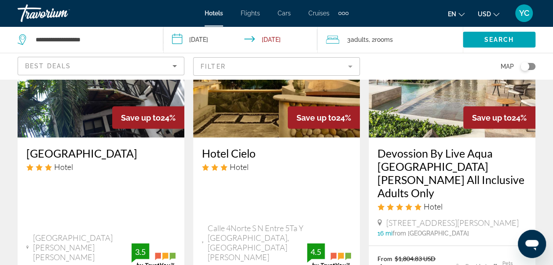
click at [192, 44] on input "**********" at bounding box center [242, 40] width 158 height 29
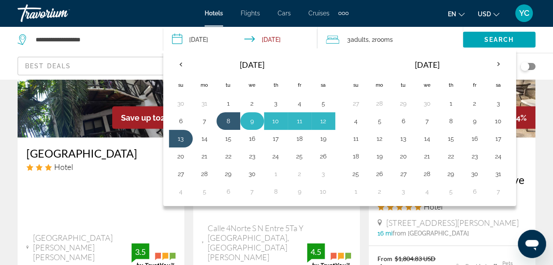
click at [247, 122] on button "9" at bounding box center [252, 121] width 14 height 12
click at [179, 140] on button "13" at bounding box center [181, 139] width 14 height 12
type input "**********"
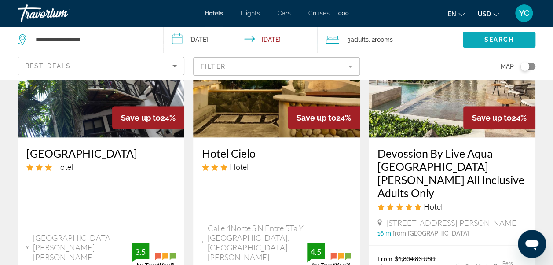
click at [510, 41] on span "Search" at bounding box center [500, 39] width 30 height 7
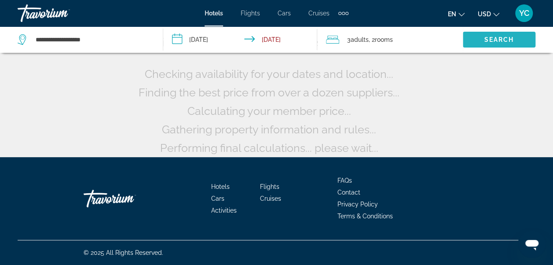
scroll to position [90, 0]
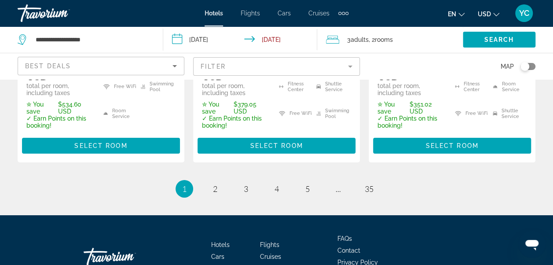
scroll to position [1433, 0]
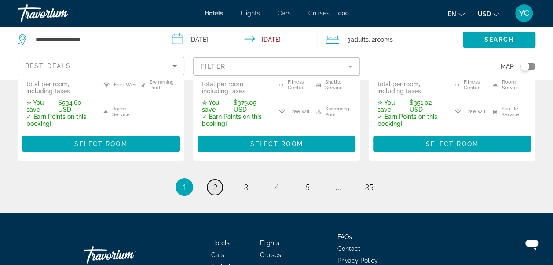
click at [217, 182] on span "2" at bounding box center [215, 187] width 4 height 10
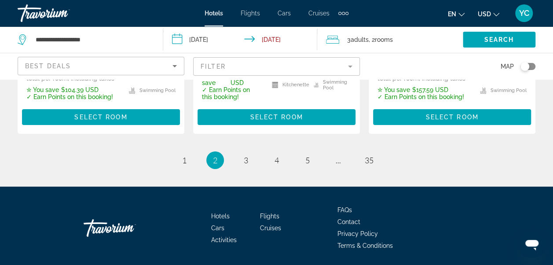
scroll to position [1453, 0]
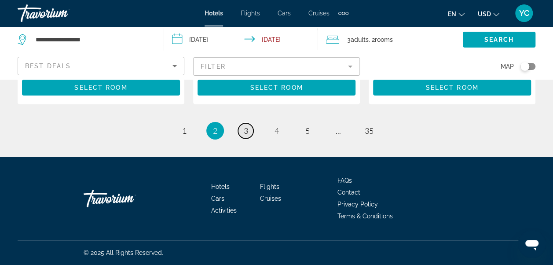
click at [248, 131] on span "3" at bounding box center [246, 131] width 4 height 10
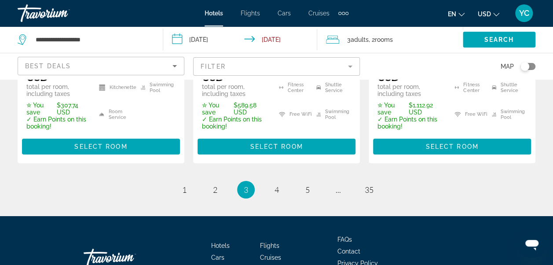
scroll to position [1488, 0]
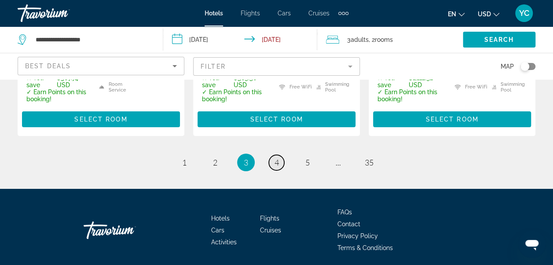
click at [278, 158] on span "4" at bounding box center [277, 163] width 4 height 10
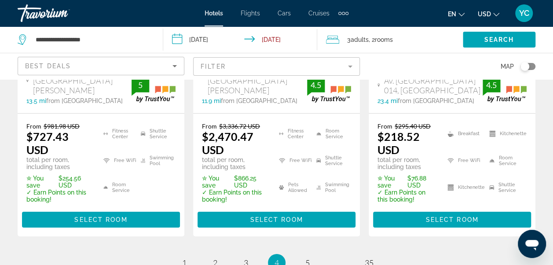
scroll to position [1419, 0]
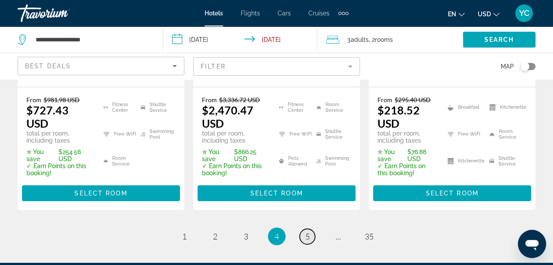
click at [310, 229] on link "page 5" at bounding box center [307, 236] width 15 height 15
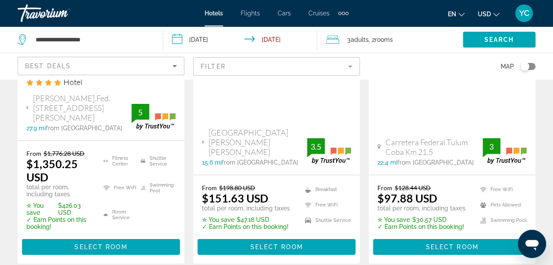
scroll to position [1379, 0]
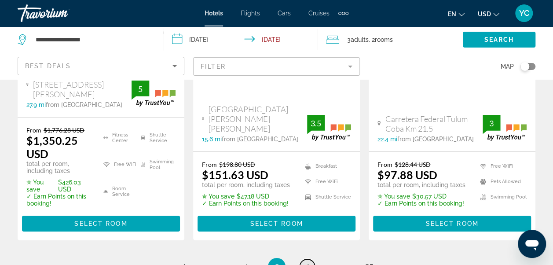
click at [312, 259] on link "page 6" at bounding box center [307, 266] width 15 height 15
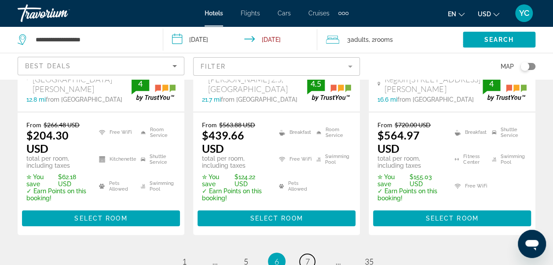
scroll to position [1470, 0]
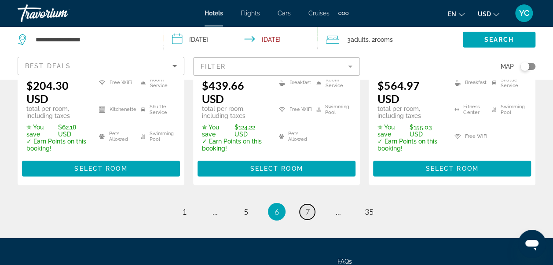
click at [311, 204] on link "page 7" at bounding box center [307, 211] width 15 height 15
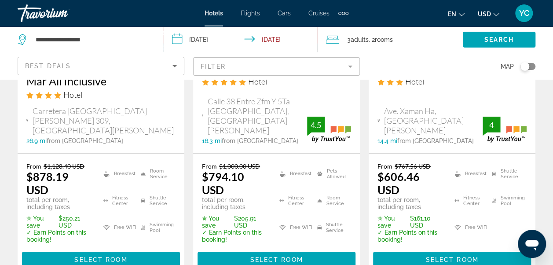
scroll to position [1408, 0]
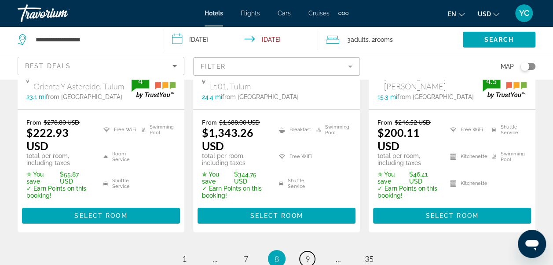
scroll to position [1443, 0]
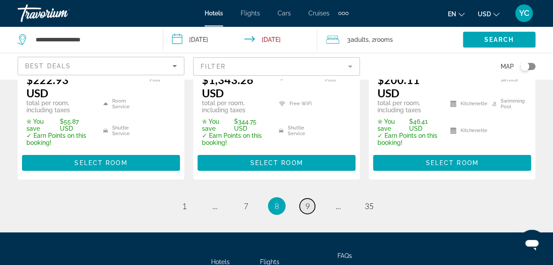
click at [310, 199] on link "page 9" at bounding box center [307, 206] width 15 height 15
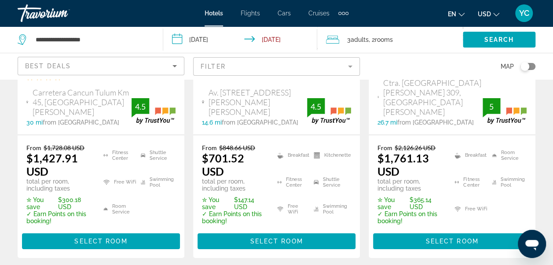
scroll to position [1432, 0]
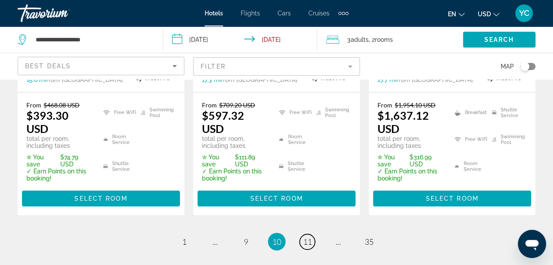
scroll to position [1437, 0]
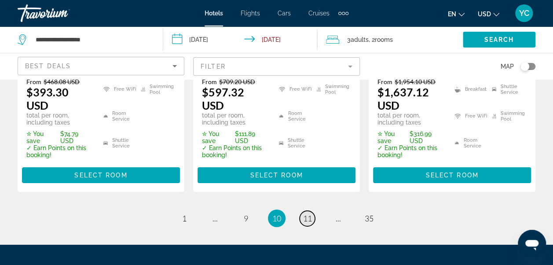
click at [311, 214] on span "11" at bounding box center [307, 219] width 9 height 10
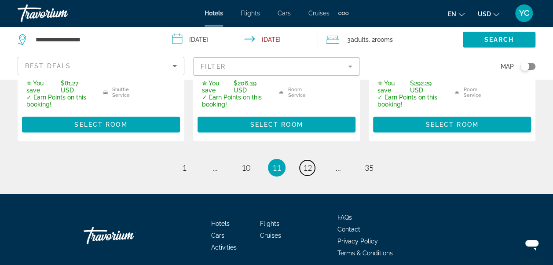
scroll to position [1485, 0]
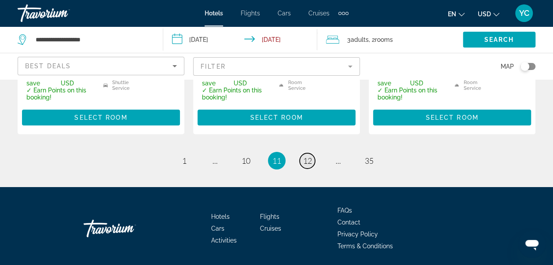
click at [309, 156] on span "12" at bounding box center [307, 161] width 9 height 10
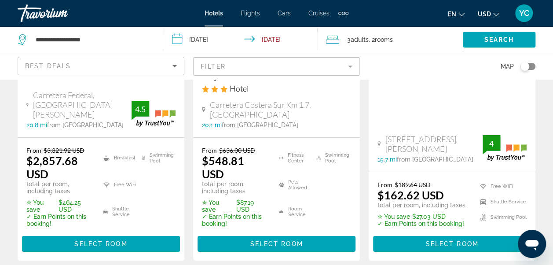
scroll to position [1408, 0]
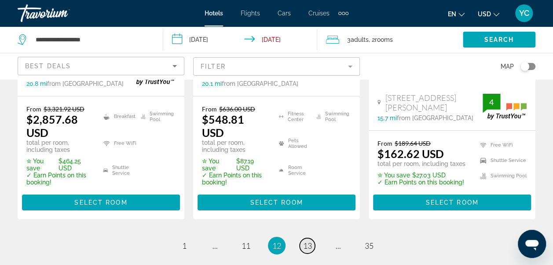
click at [309, 241] on span "13" at bounding box center [307, 246] width 9 height 10
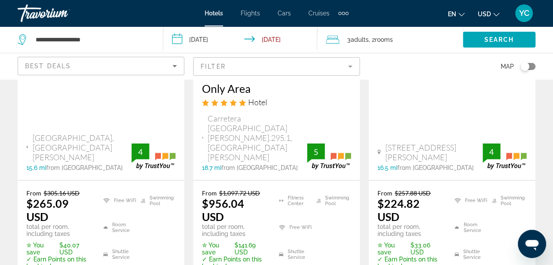
scroll to position [1396, 0]
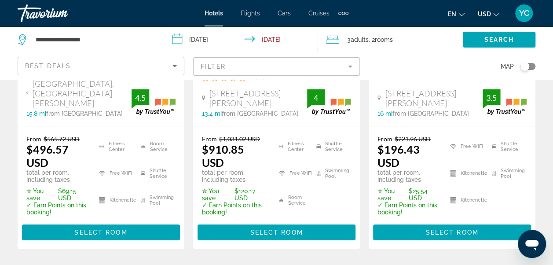
scroll to position [1367, 0]
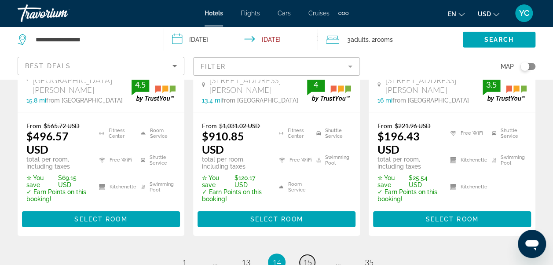
click at [313, 255] on link "page 15" at bounding box center [307, 262] width 15 height 15
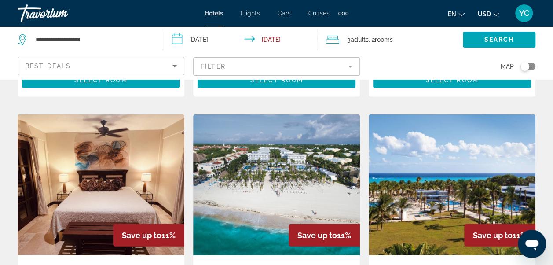
scroll to position [1168, 0]
